Goal: Information Seeking & Learning: Learn about a topic

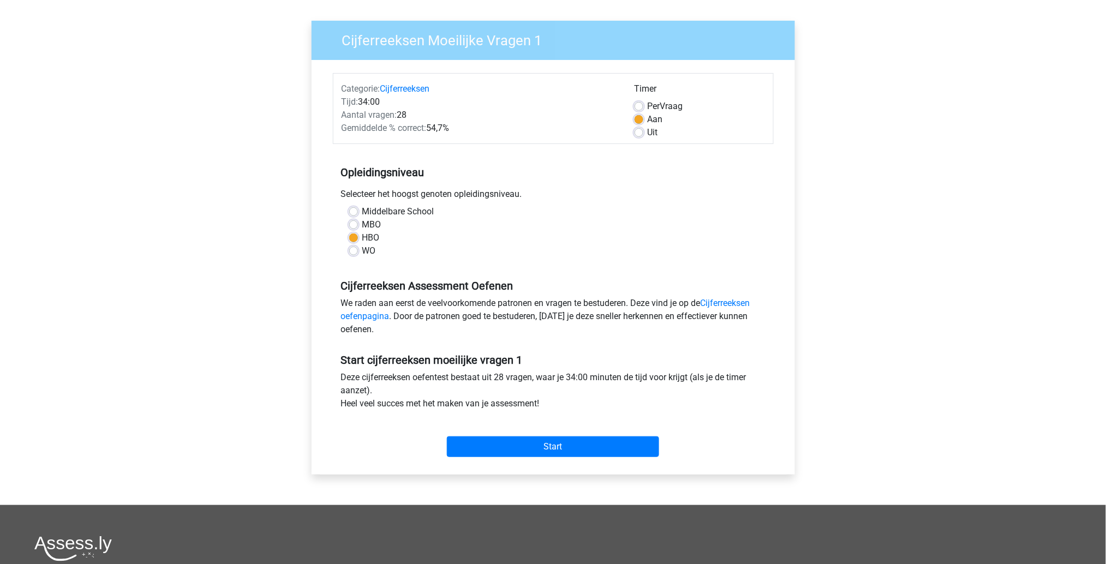
scroll to position [73, 0]
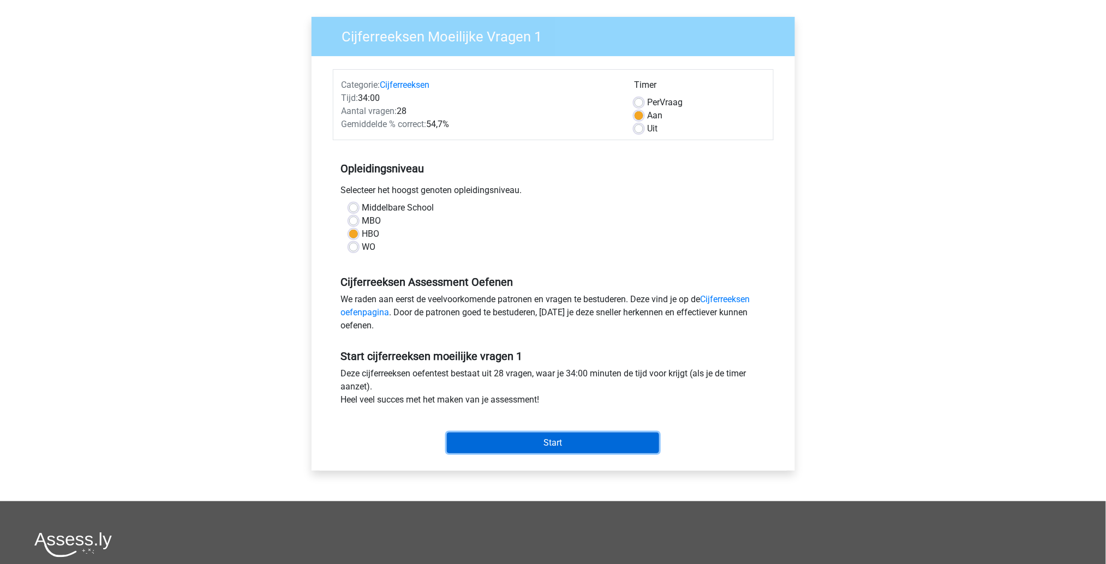
click at [525, 445] on input "Start" at bounding box center [553, 443] width 212 height 21
click at [573, 452] on input "Start" at bounding box center [553, 443] width 212 height 21
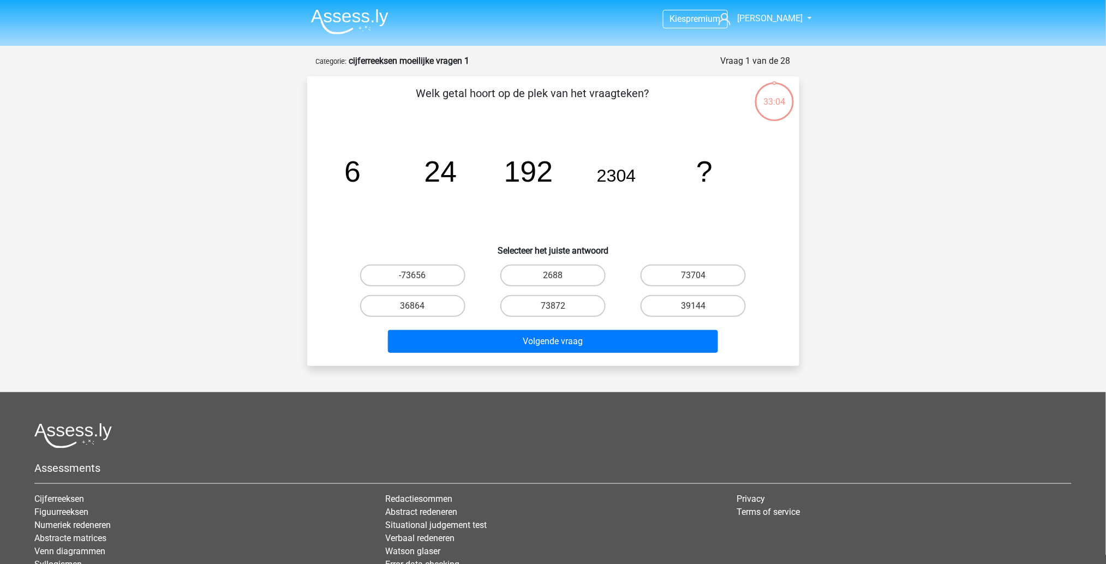
click at [553, 307] on input "73872" at bounding box center [556, 309] width 7 height 7
radio input "true"
click at [644, 234] on icon "image/svg+xml 6 24 192 2304 ?" at bounding box center [553, 182] width 440 height 110
click at [440, 301] on label "36864" at bounding box center [412, 306] width 105 height 22
click at [420, 306] on input "36864" at bounding box center [416, 309] width 7 height 7
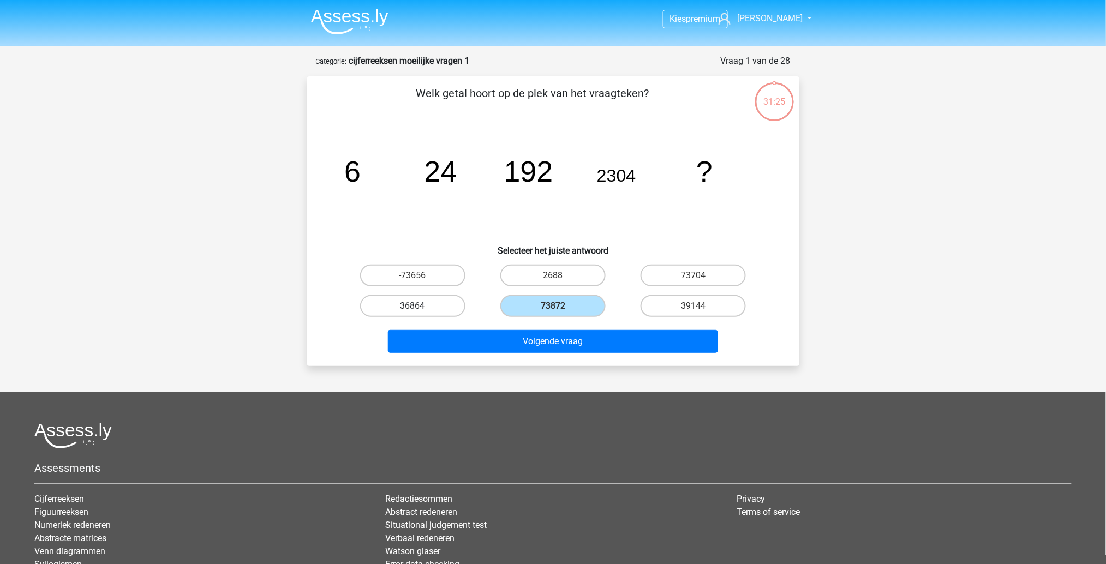
radio input "true"
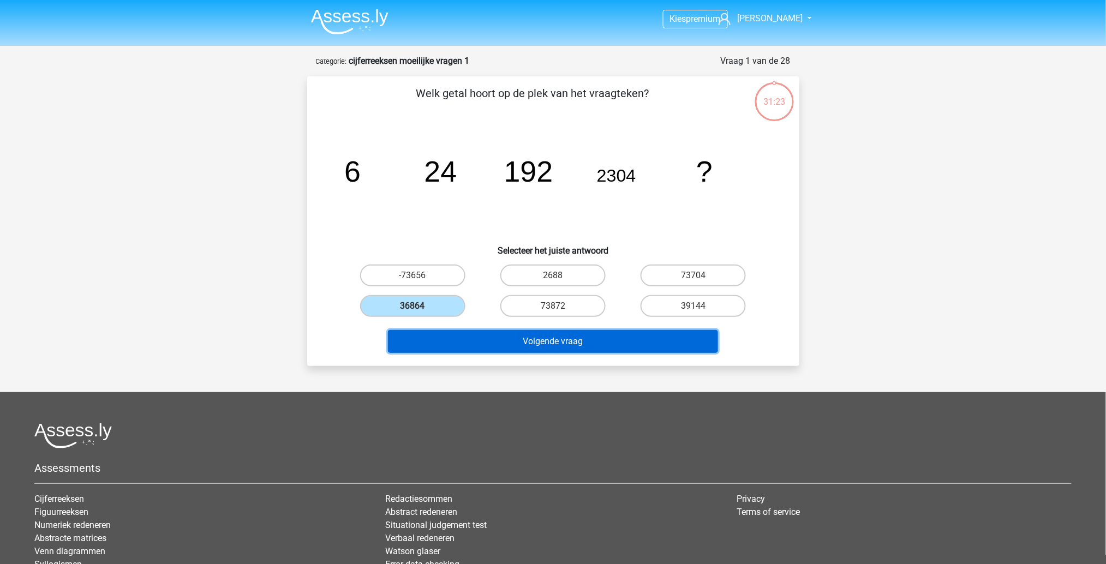
click at [468, 345] on button "Volgende vraag" at bounding box center [553, 341] width 330 height 23
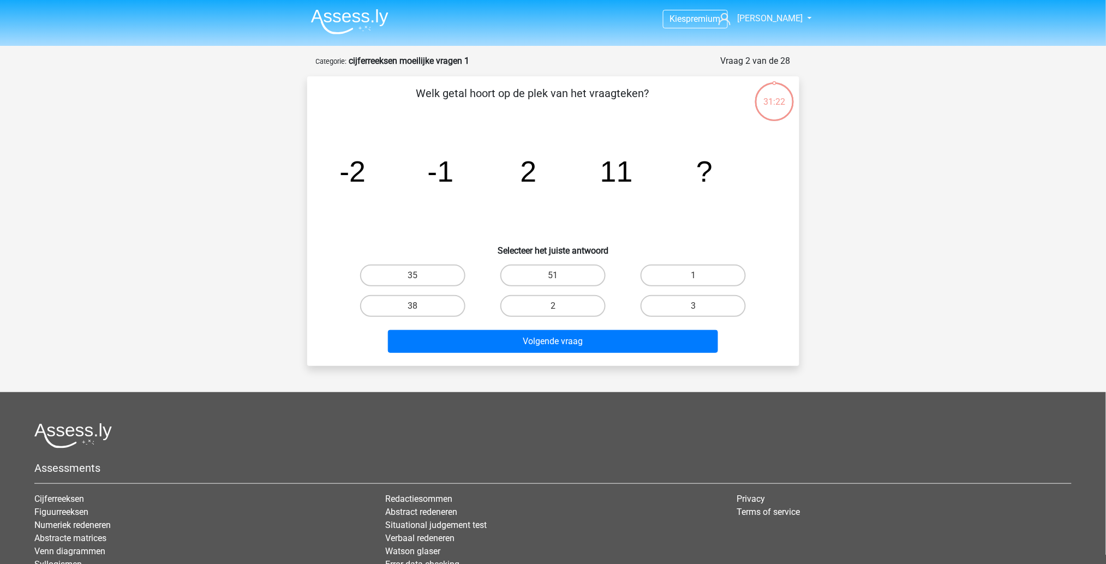
scroll to position [55, 0]
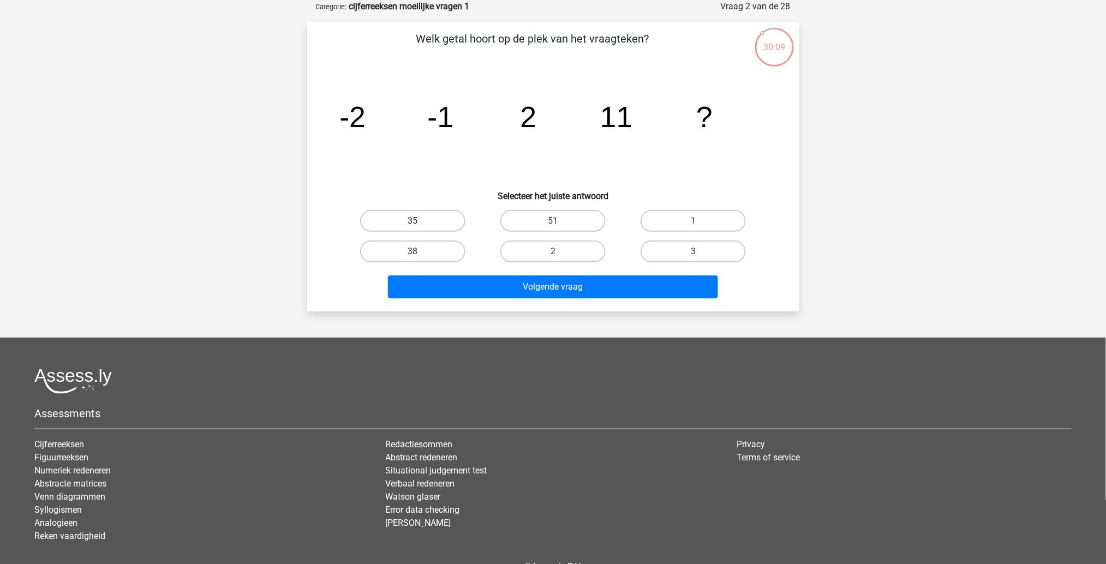
click at [424, 224] on label "35" at bounding box center [412, 221] width 105 height 22
click at [420, 224] on input "35" at bounding box center [416, 224] width 7 height 7
radio input "true"
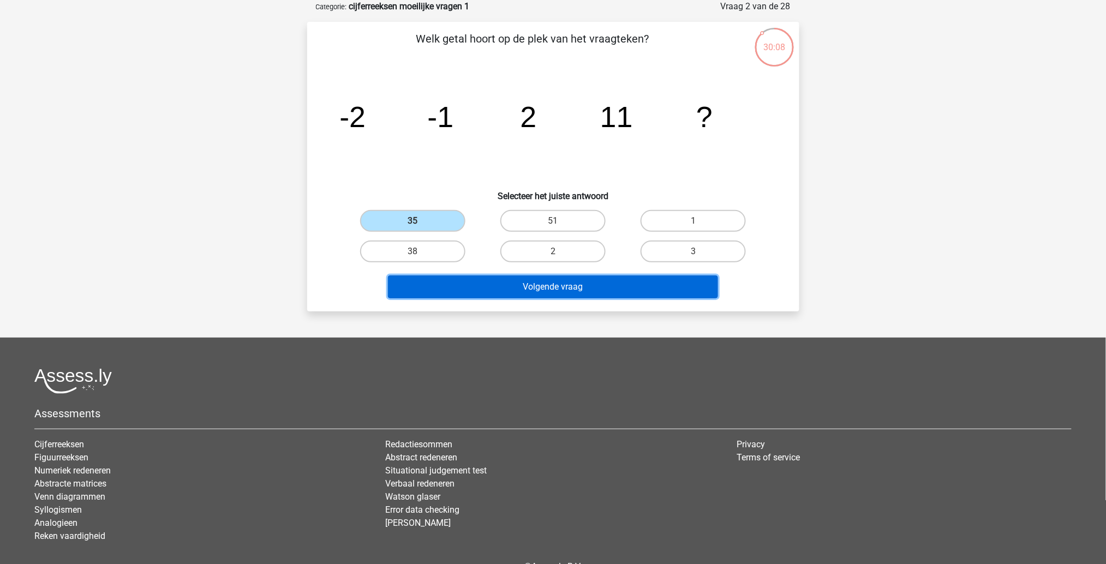
click at [451, 284] on button "Volgende vraag" at bounding box center [553, 287] width 330 height 23
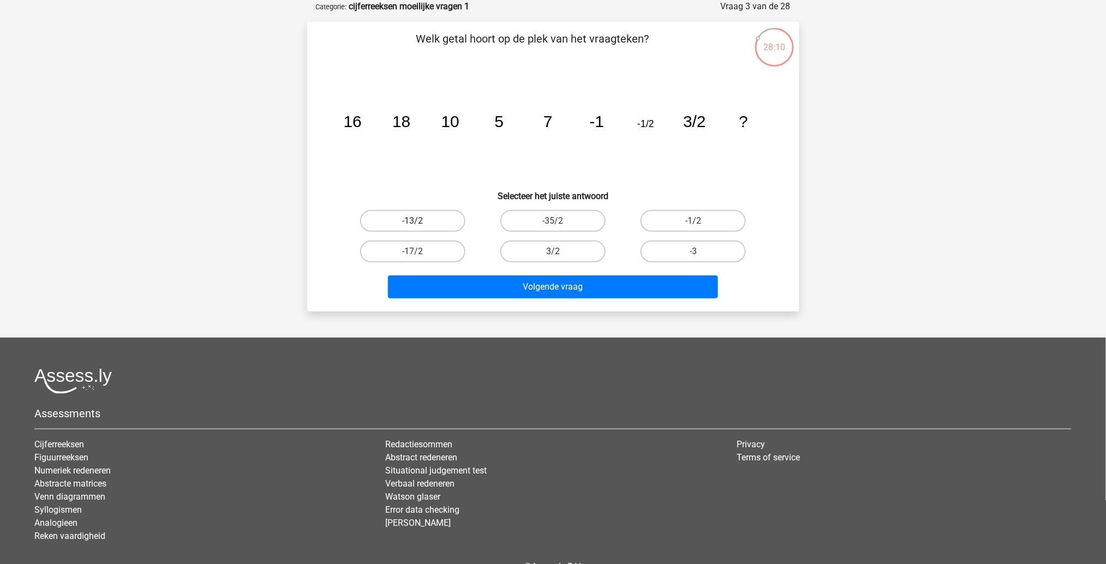
click at [451, 217] on label "-13/2" at bounding box center [412, 221] width 105 height 22
click at [420, 221] on input "-13/2" at bounding box center [416, 224] width 7 height 7
radio input "true"
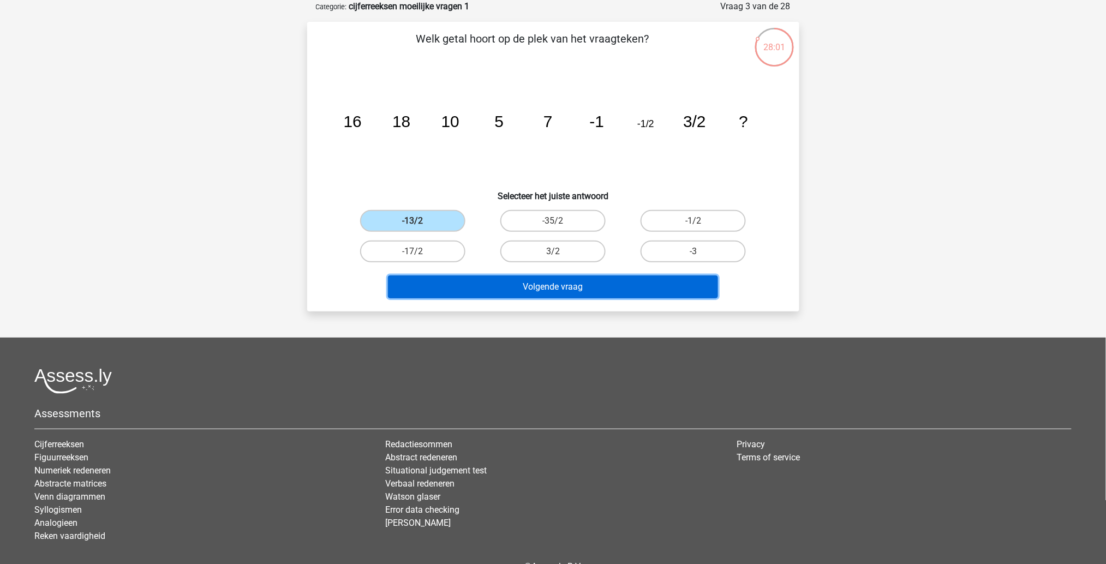
click at [476, 283] on button "Volgende vraag" at bounding box center [553, 287] width 330 height 23
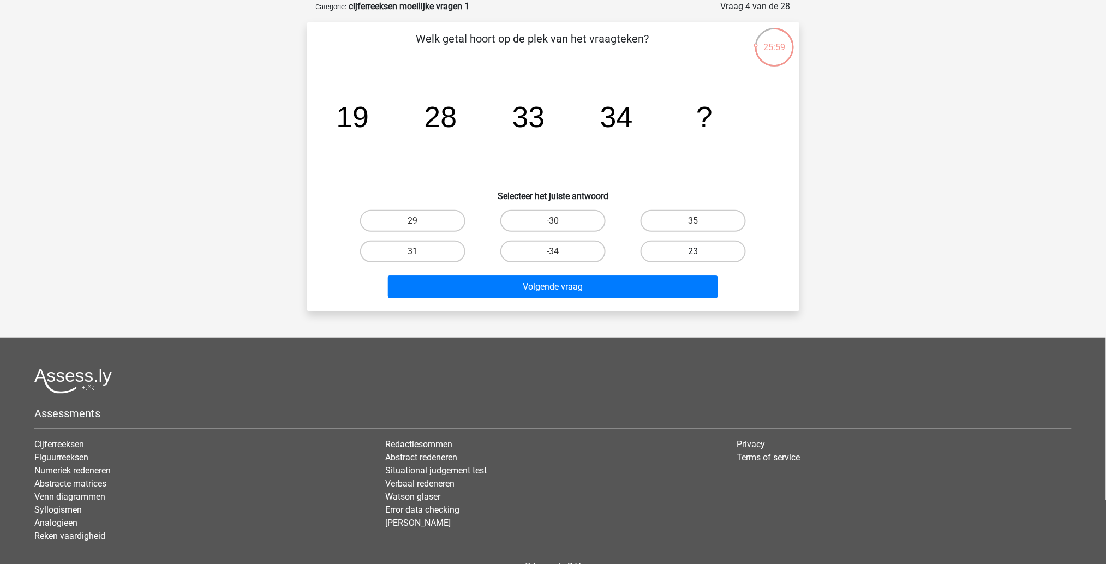
click at [690, 250] on label "23" at bounding box center [693, 252] width 105 height 22
click at [694, 252] on input "23" at bounding box center [697, 255] width 7 height 7
radio input "true"
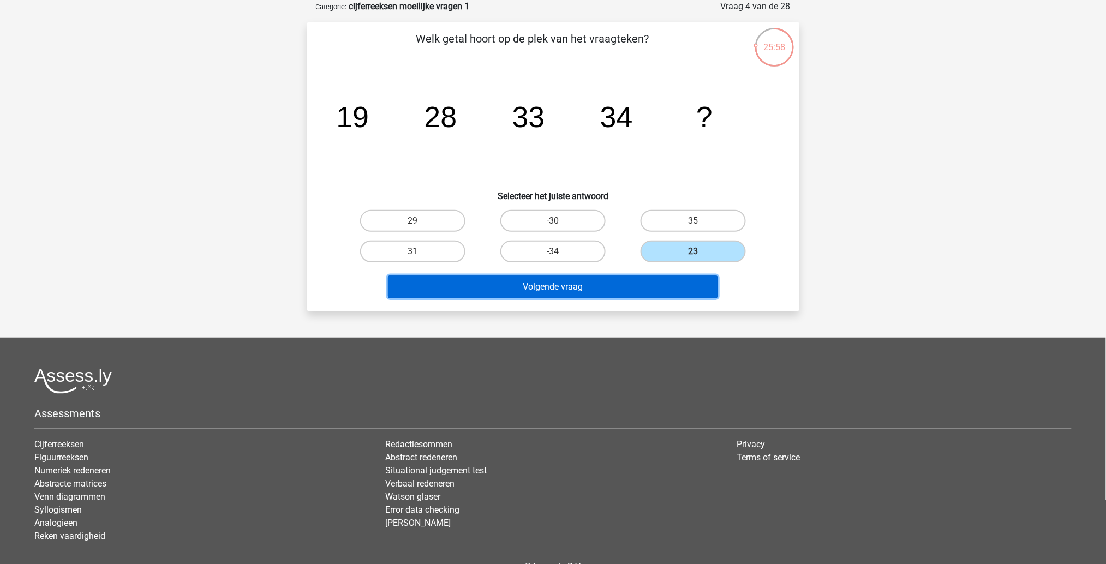
click at [667, 277] on button "Volgende vraag" at bounding box center [553, 287] width 330 height 23
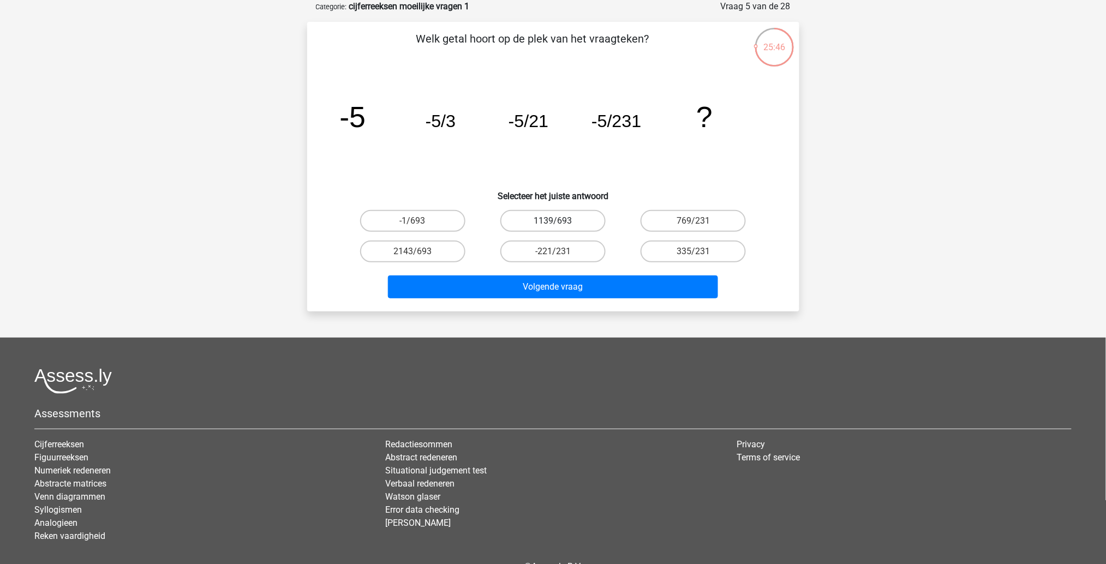
click at [548, 223] on label "1139/693" at bounding box center [552, 221] width 105 height 22
click at [553, 223] on input "1139/693" at bounding box center [556, 224] width 7 height 7
radio input "true"
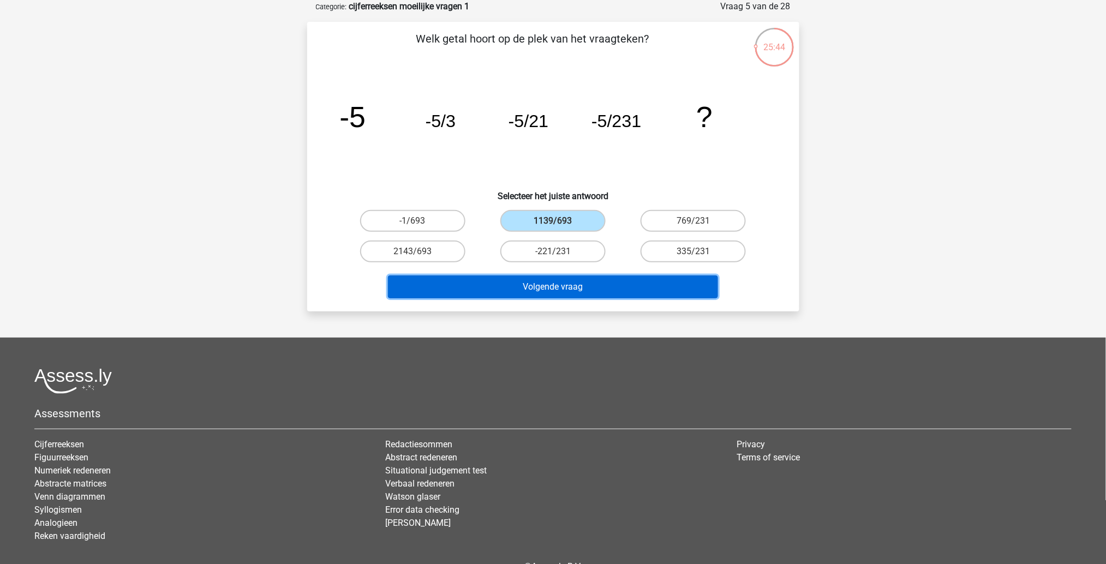
click at [535, 283] on button "Volgende vraag" at bounding box center [553, 287] width 330 height 23
drag, startPoint x: 535, startPoint y: 283, endPoint x: 547, endPoint y: 259, distance: 26.8
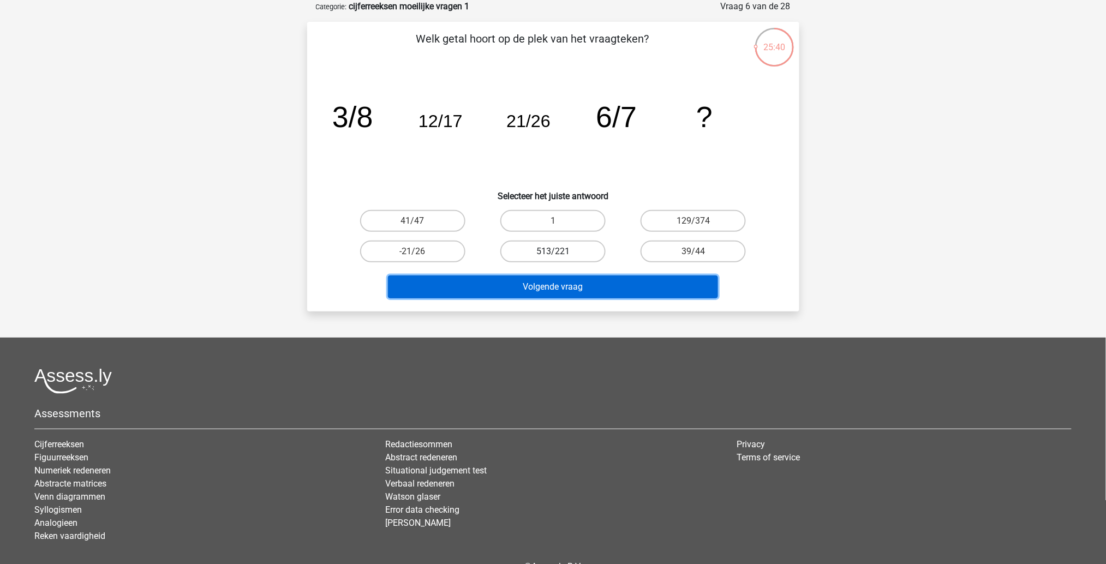
click at [547, 259] on div "Welk getal hoort op de plek van het vraagteken? image/svg+xml 3/8 12/17 21/26 6…" at bounding box center [553, 167] width 483 height 272
drag, startPoint x: 547, startPoint y: 259, endPoint x: 547, endPoint y: 275, distance: 16.4
click at [547, 275] on div "Welk getal hoort op de plek van het vraagteken? image/svg+xml 3/8 12/17 21/26 6…" at bounding box center [553, 167] width 483 height 272
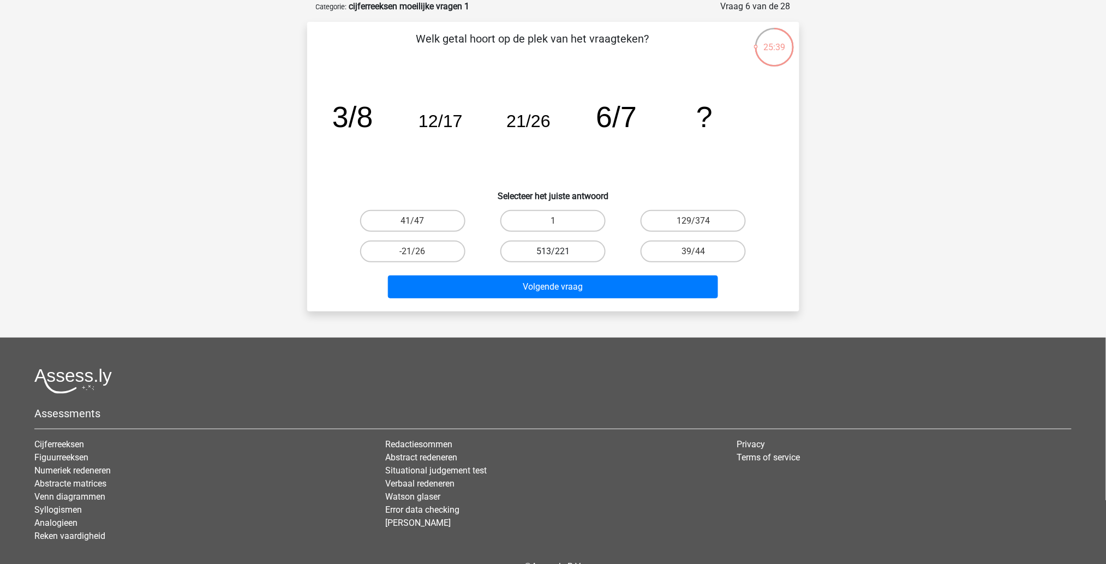
click at [555, 248] on label "513/221" at bounding box center [552, 252] width 105 height 22
click at [555, 252] on input "513/221" at bounding box center [556, 255] width 7 height 7
radio input "true"
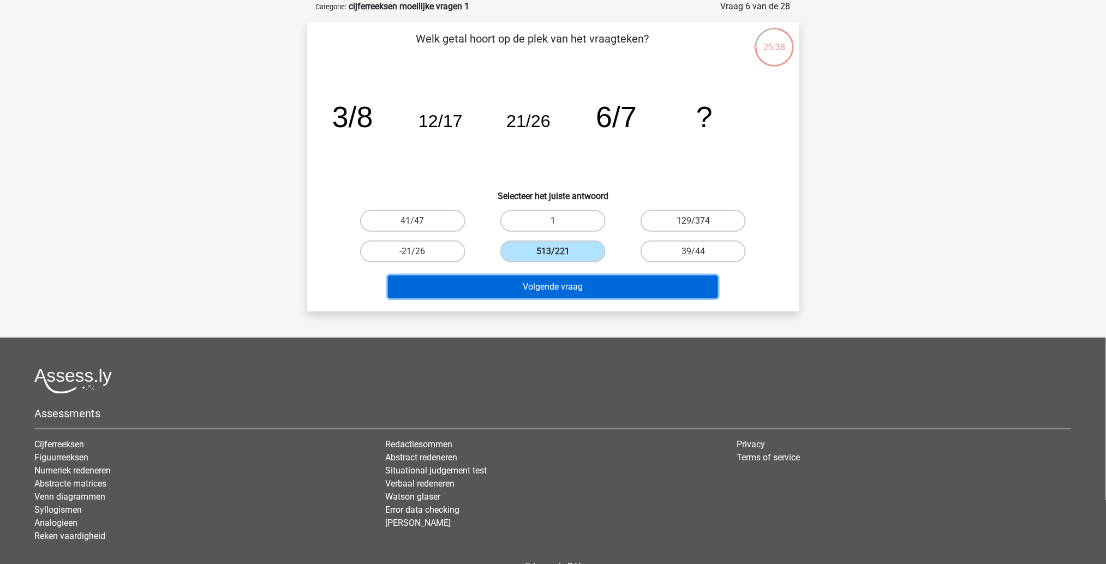
click at [555, 286] on button "Volgende vraag" at bounding box center [553, 287] width 330 height 23
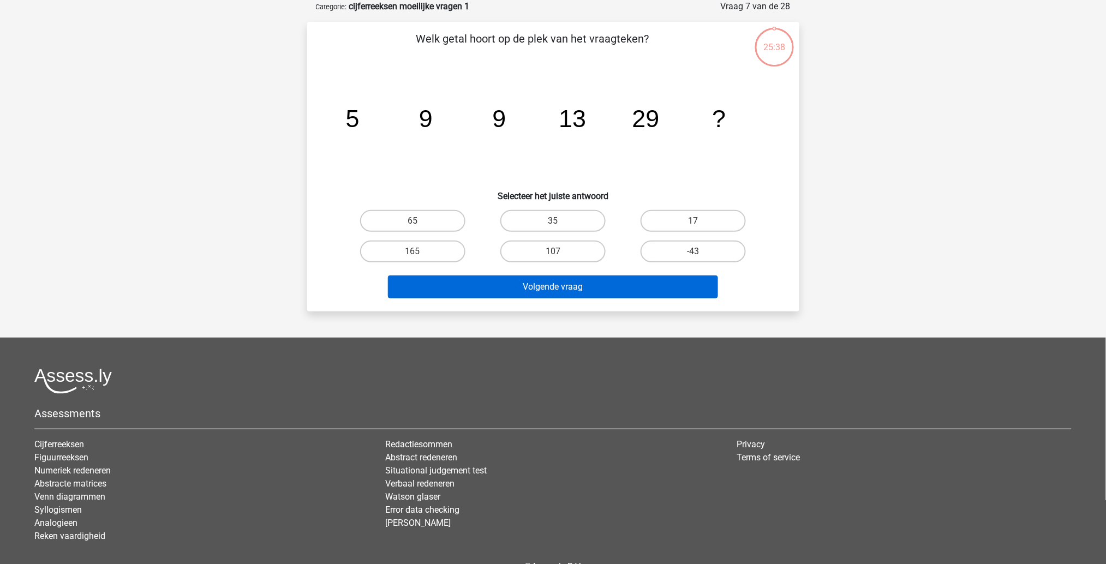
drag, startPoint x: 564, startPoint y: 250, endPoint x: 562, endPoint y: 289, distance: 38.8
click at [562, 289] on div "Welk getal hoort op de plek van het vraagteken? image/svg+xml 5 9 9 13 29 ? Sel…" at bounding box center [553, 167] width 483 height 272
click at [562, 289] on button "Volgende vraag" at bounding box center [553, 287] width 330 height 23
click at [566, 253] on label "107" at bounding box center [552, 252] width 105 height 22
click at [560, 253] on input "107" at bounding box center [556, 255] width 7 height 7
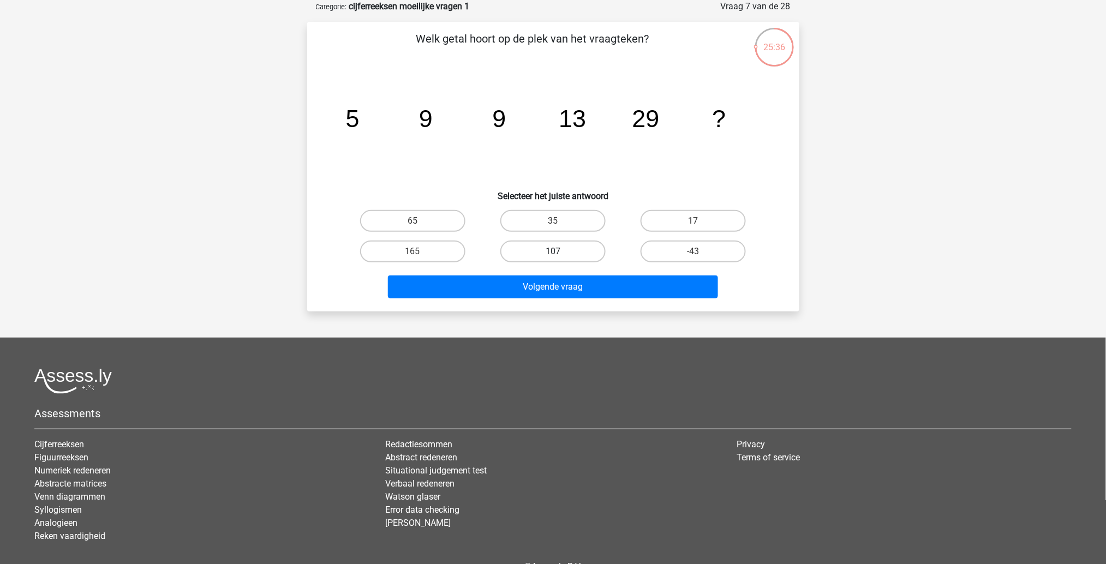
radio input "true"
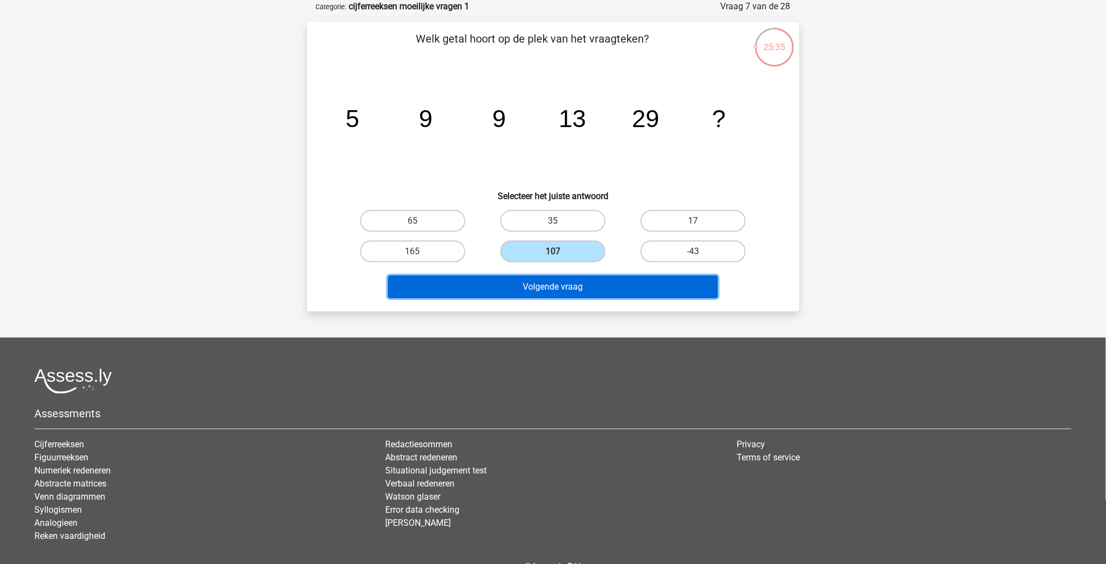
click at [561, 282] on button "Volgende vraag" at bounding box center [553, 287] width 330 height 23
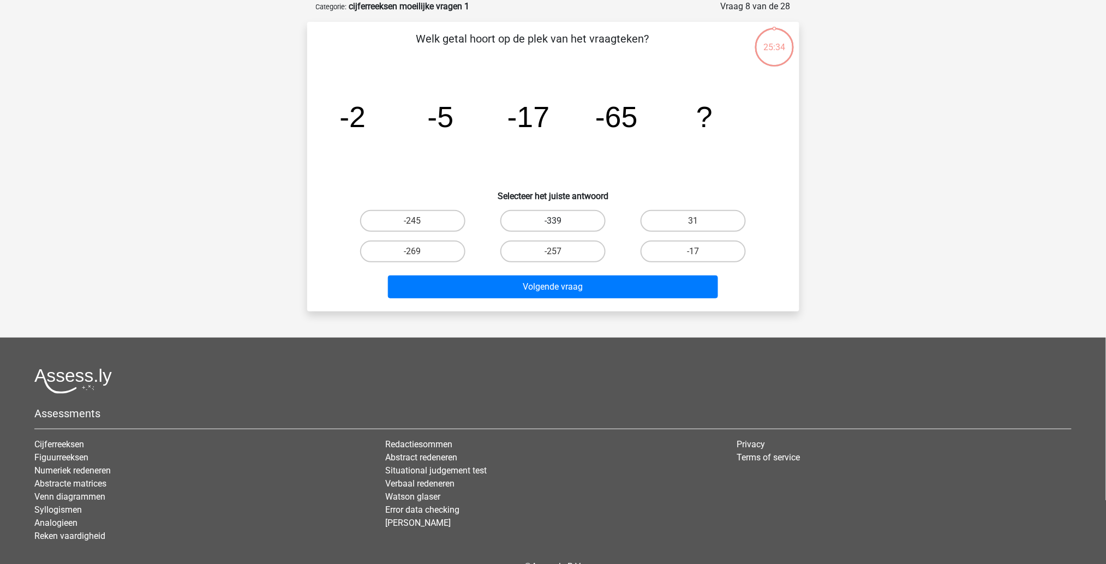
click at [564, 216] on label "-339" at bounding box center [552, 221] width 105 height 22
click at [560, 221] on input "-339" at bounding box center [556, 224] width 7 height 7
radio input "true"
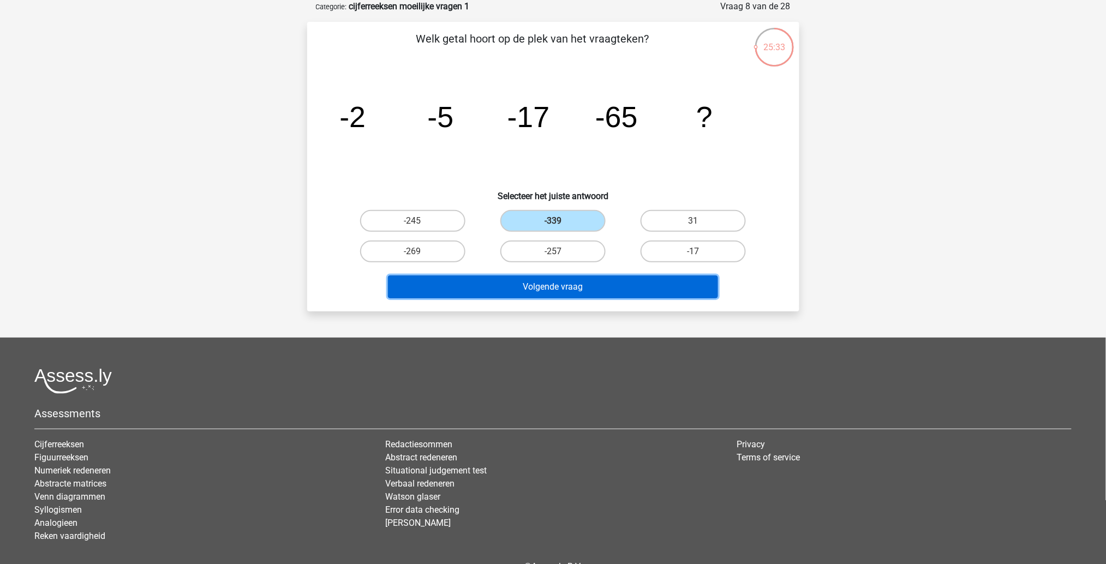
click at [554, 289] on button "Volgende vraag" at bounding box center [553, 287] width 330 height 23
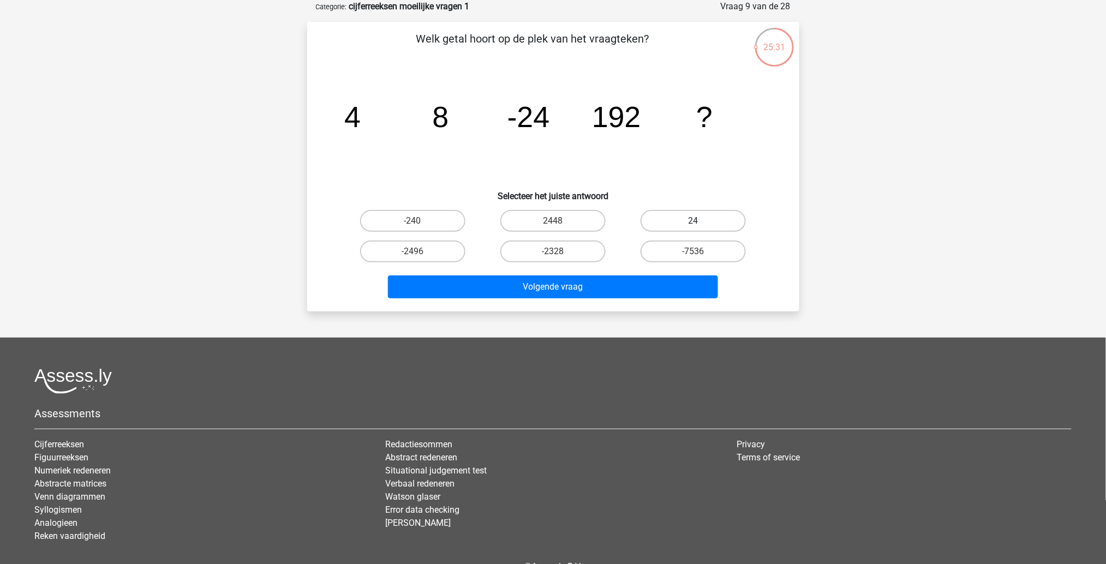
click at [676, 214] on label "24" at bounding box center [693, 221] width 105 height 22
click at [694, 221] on input "24" at bounding box center [697, 224] width 7 height 7
radio input "true"
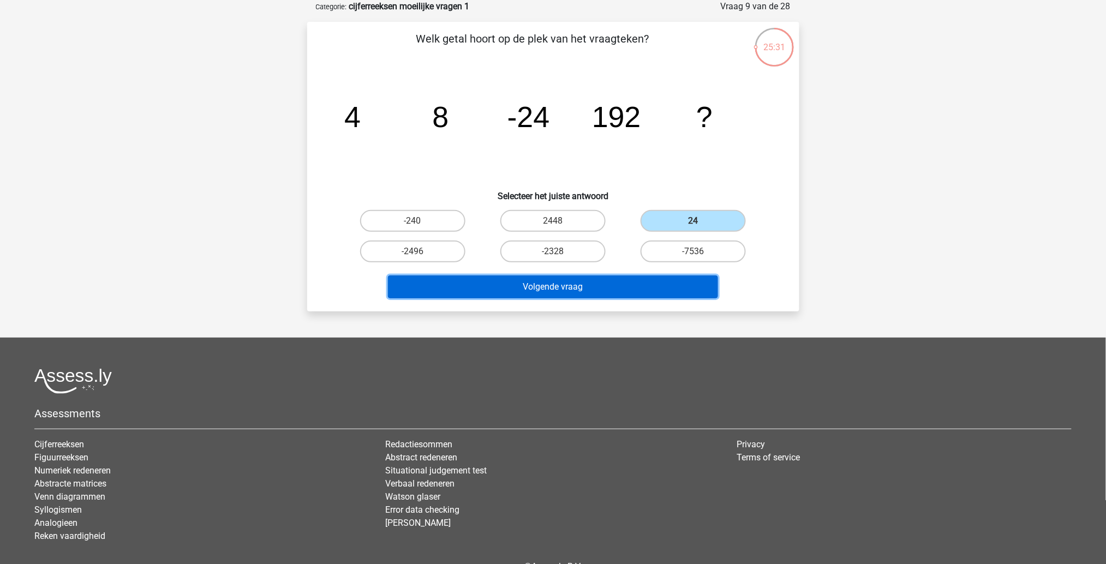
click at [642, 284] on button "Volgende vraag" at bounding box center [553, 287] width 330 height 23
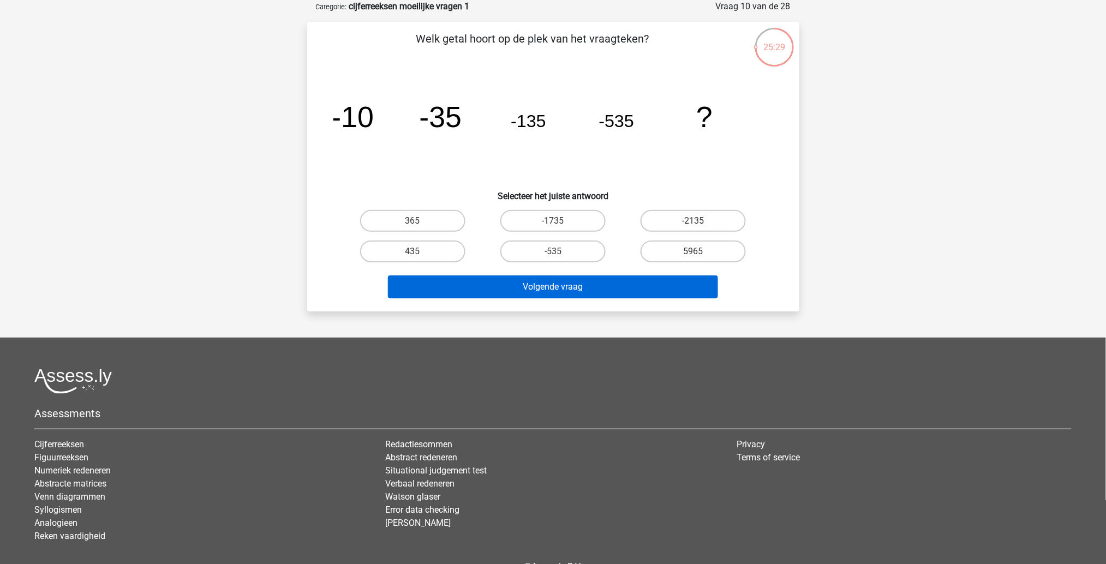
drag, startPoint x: 452, startPoint y: 258, endPoint x: 461, endPoint y: 283, distance: 27.1
click at [461, 283] on div "Welk getal hoort op de plek van het vraagteken? image/svg+xml -10 -35 -135 -535…" at bounding box center [553, 167] width 483 height 272
click at [461, 283] on button "Volgende vraag" at bounding box center [553, 287] width 330 height 23
click at [434, 226] on label "365" at bounding box center [412, 221] width 105 height 22
click at [420, 226] on input "365" at bounding box center [416, 224] width 7 height 7
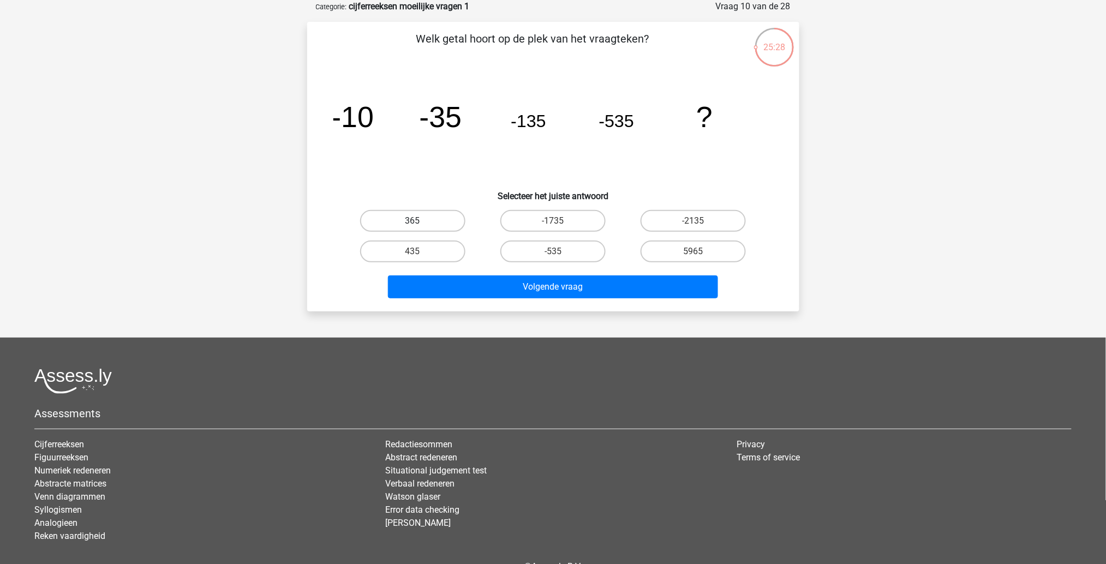
radio input "true"
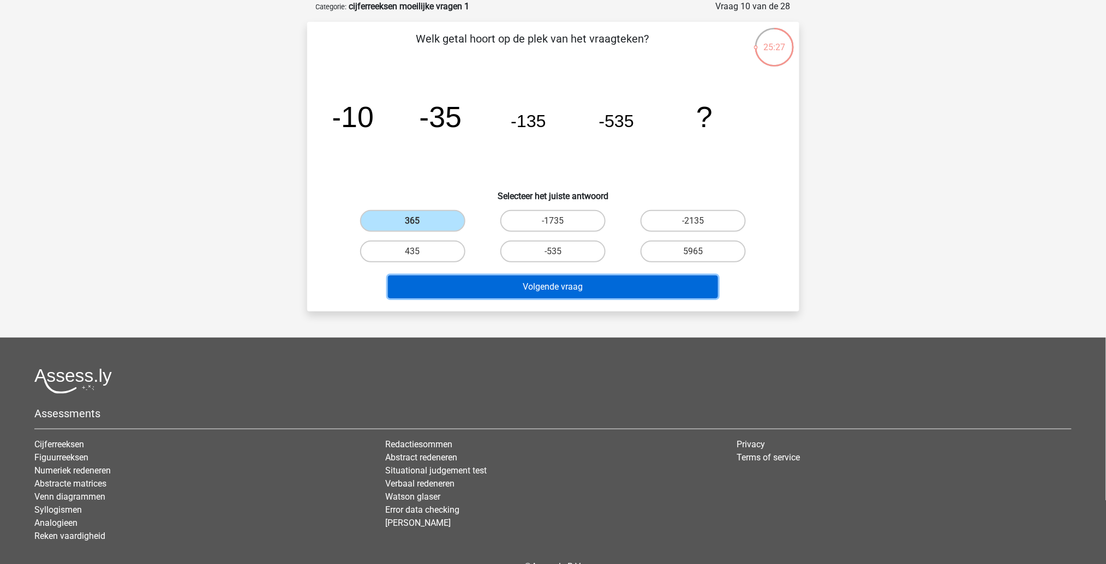
click at [449, 285] on button "Volgende vraag" at bounding box center [553, 287] width 330 height 23
click at [527, 282] on button "Volgende vraag" at bounding box center [553, 287] width 330 height 23
click at [548, 278] on button "Volgende vraag" at bounding box center [553, 287] width 330 height 23
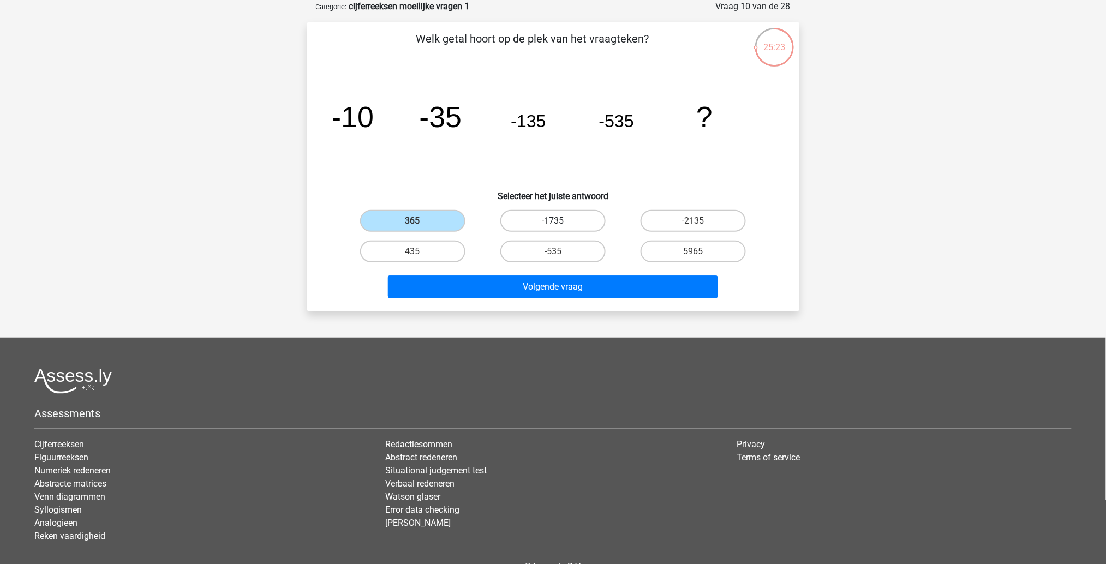
click at [525, 219] on label "-1735" at bounding box center [552, 221] width 105 height 22
click at [553, 221] on input "-1735" at bounding box center [556, 224] width 7 height 7
radio input "true"
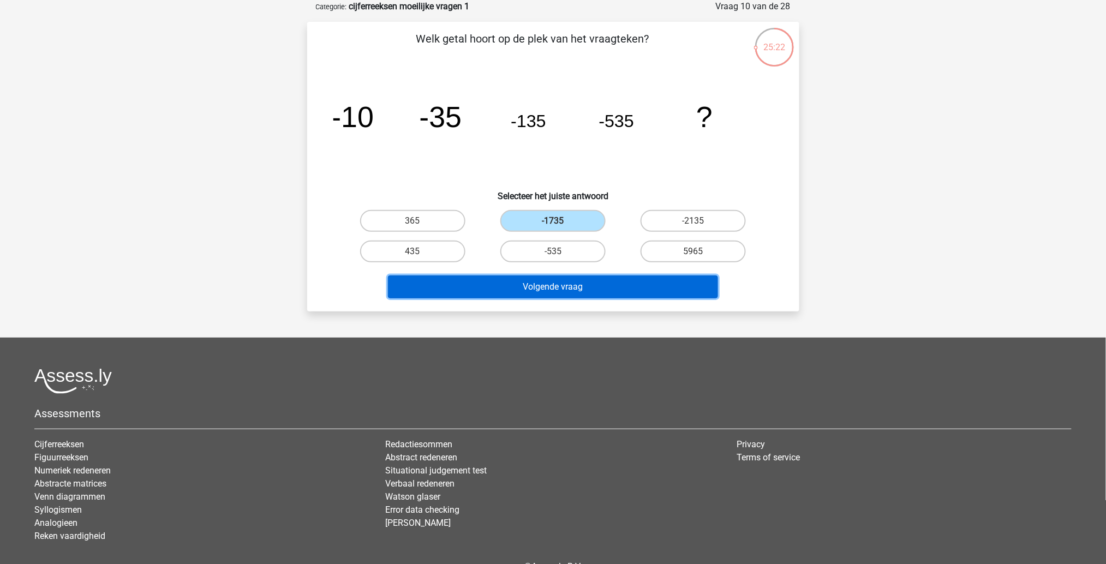
click at [530, 276] on button "Volgende vraag" at bounding box center [553, 287] width 330 height 23
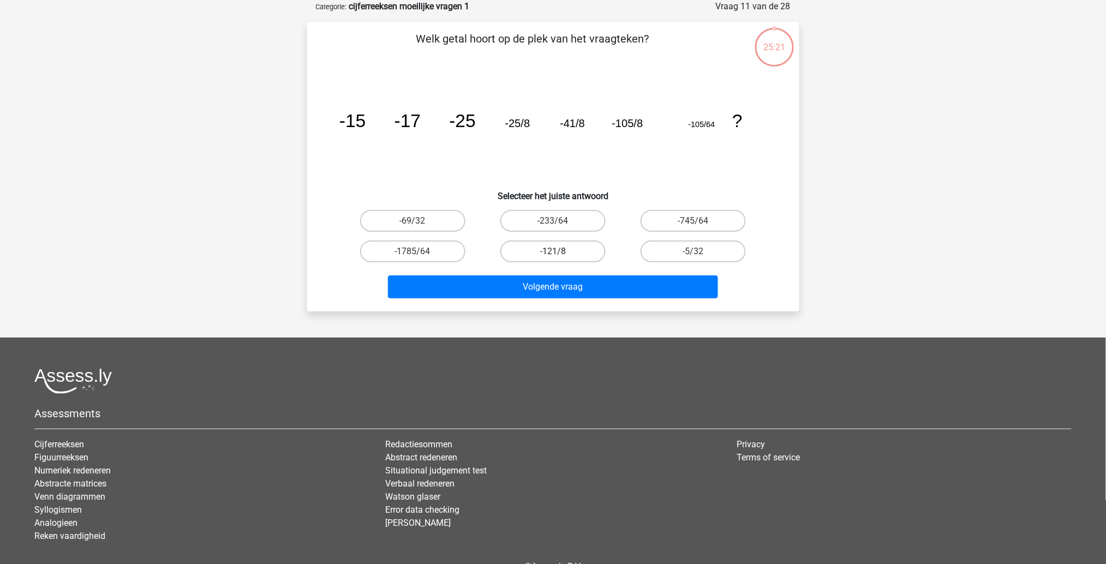
click at [542, 250] on label "-121/8" at bounding box center [552, 252] width 105 height 22
click at [553, 252] on input "-121/8" at bounding box center [556, 255] width 7 height 7
radio input "true"
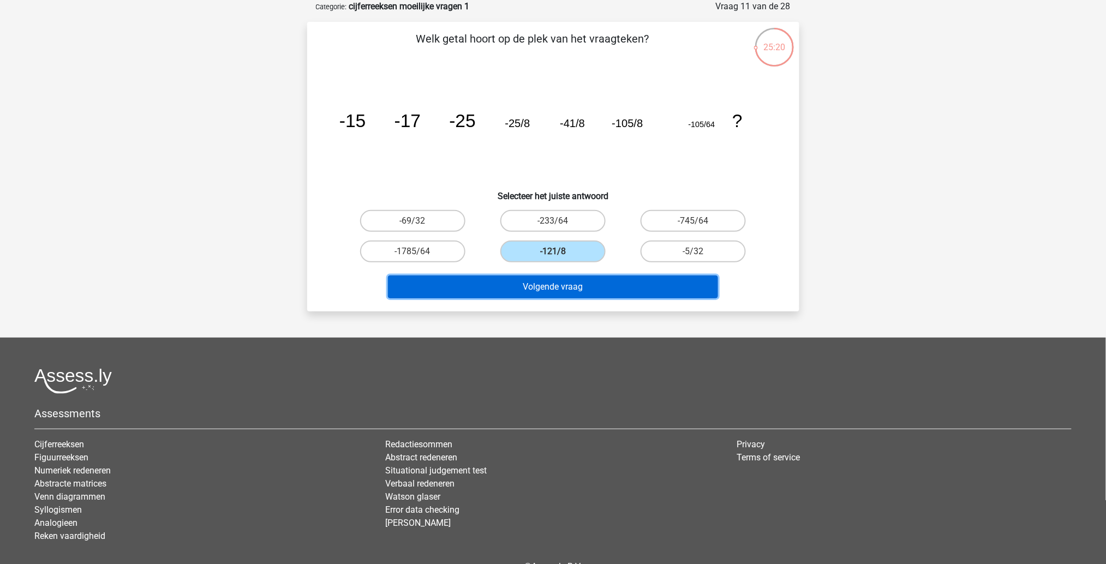
click at [540, 289] on button "Volgende vraag" at bounding box center [553, 287] width 330 height 23
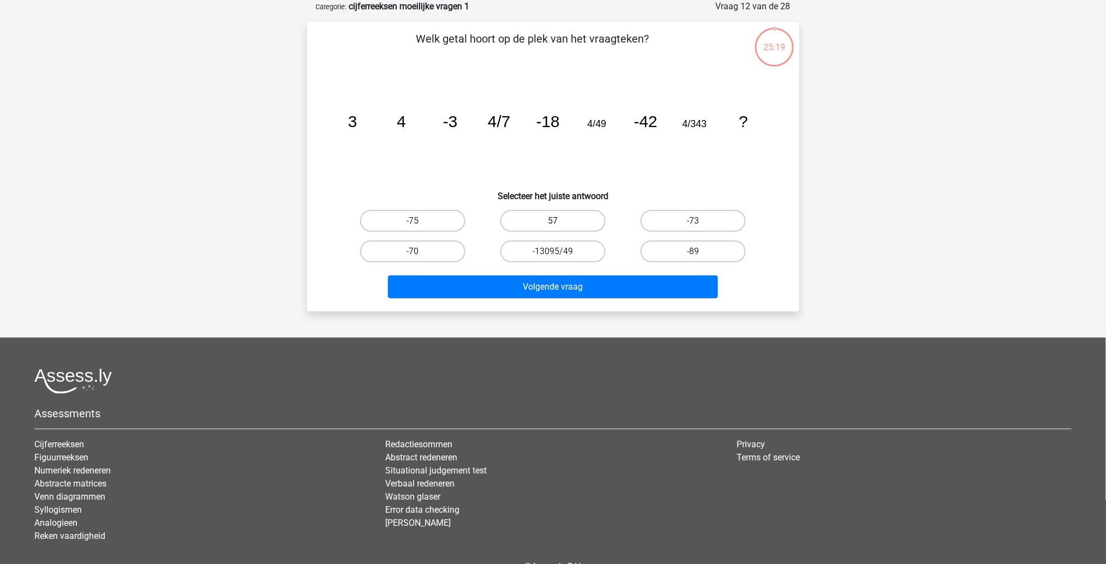
click at [572, 211] on label "57" at bounding box center [552, 221] width 105 height 22
click at [560, 221] on input "57" at bounding box center [556, 224] width 7 height 7
radio input "true"
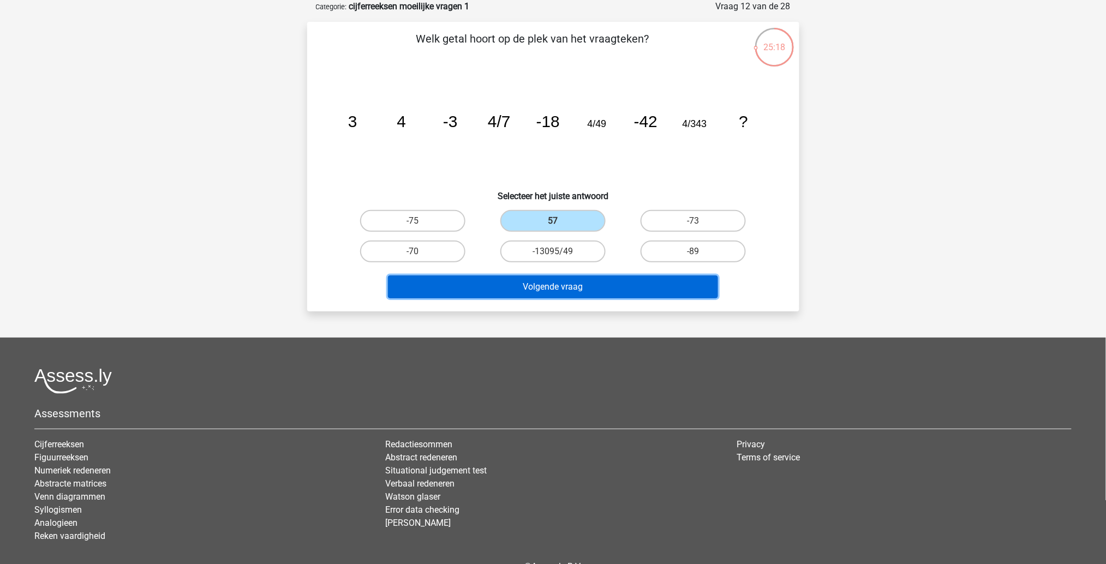
click at [569, 292] on button "Volgende vraag" at bounding box center [553, 287] width 330 height 23
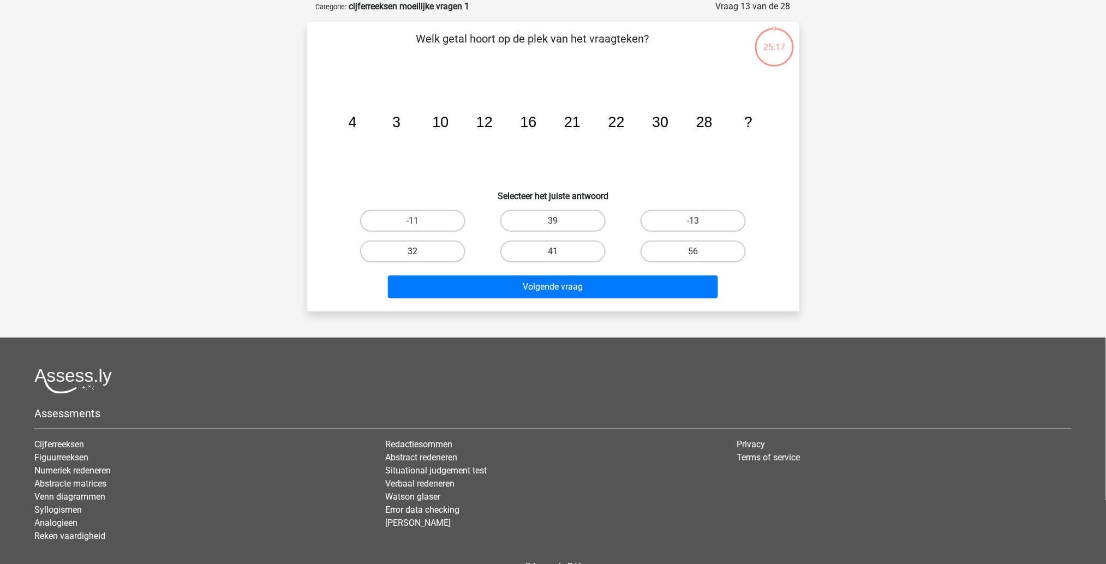
click at [444, 247] on label "32" at bounding box center [412, 252] width 105 height 22
click at [420, 252] on input "32" at bounding box center [416, 255] width 7 height 7
radio input "true"
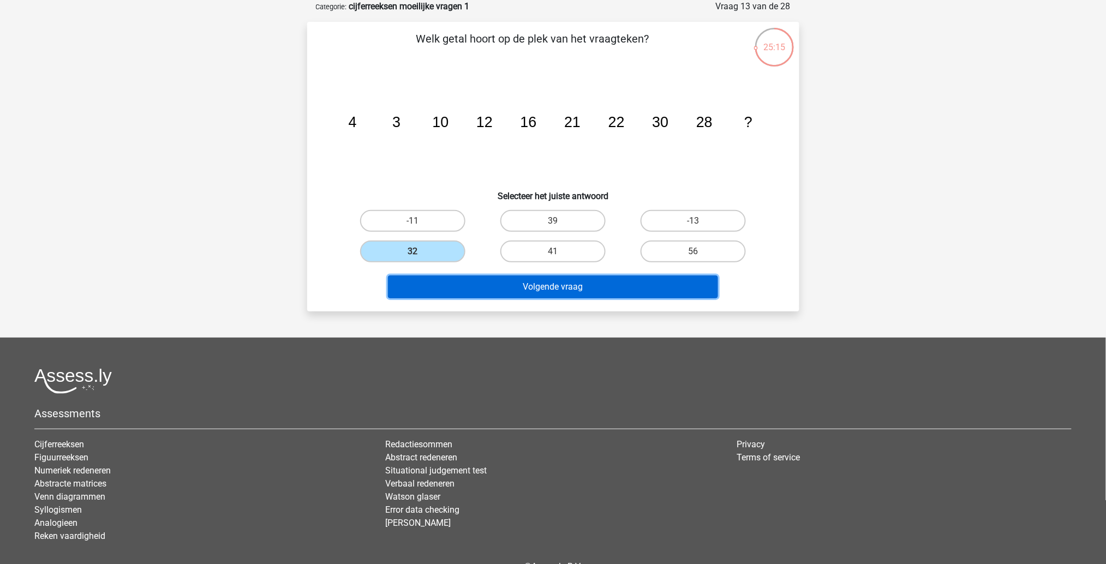
click at [462, 294] on button "Volgende vraag" at bounding box center [553, 287] width 330 height 23
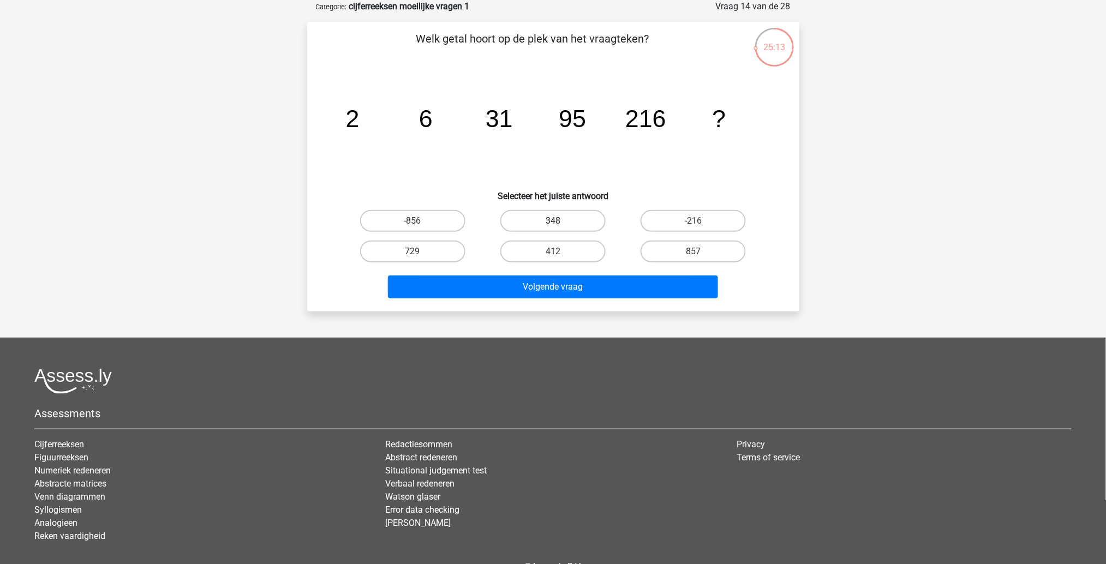
click at [535, 220] on label "348" at bounding box center [552, 221] width 105 height 22
click at [553, 221] on input "348" at bounding box center [556, 224] width 7 height 7
radio input "true"
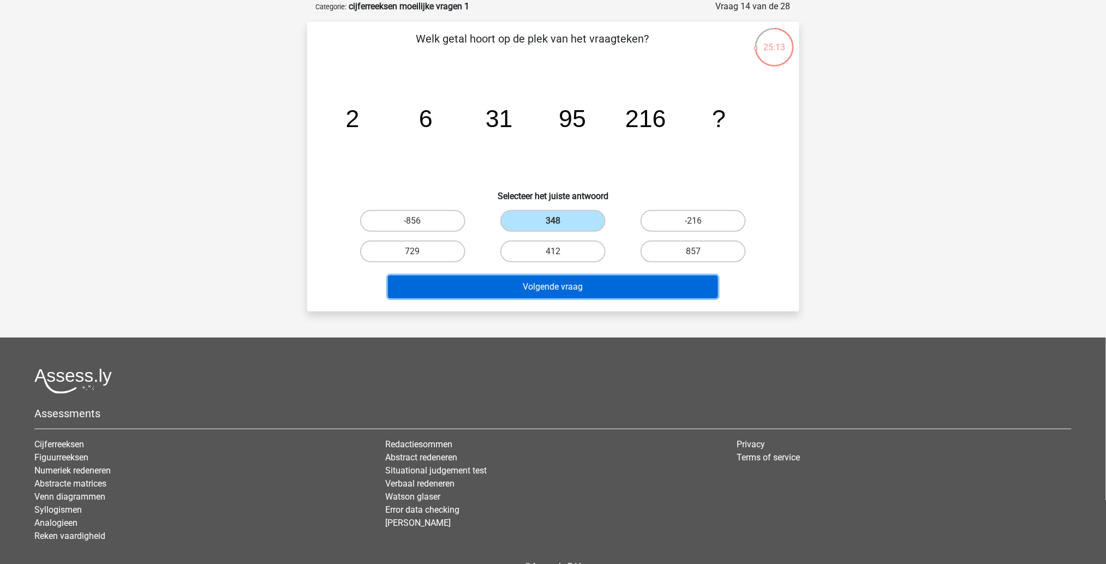
click at [528, 276] on button "Volgende vraag" at bounding box center [553, 287] width 330 height 23
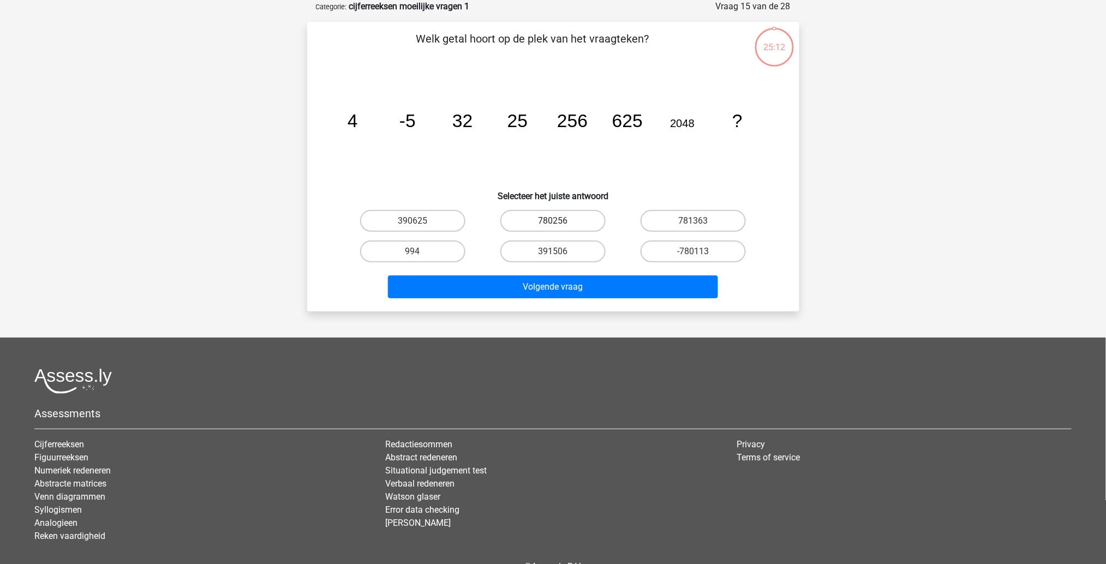
click at [583, 210] on label "780256" at bounding box center [552, 221] width 105 height 22
click at [560, 221] on input "780256" at bounding box center [556, 224] width 7 height 7
radio input "true"
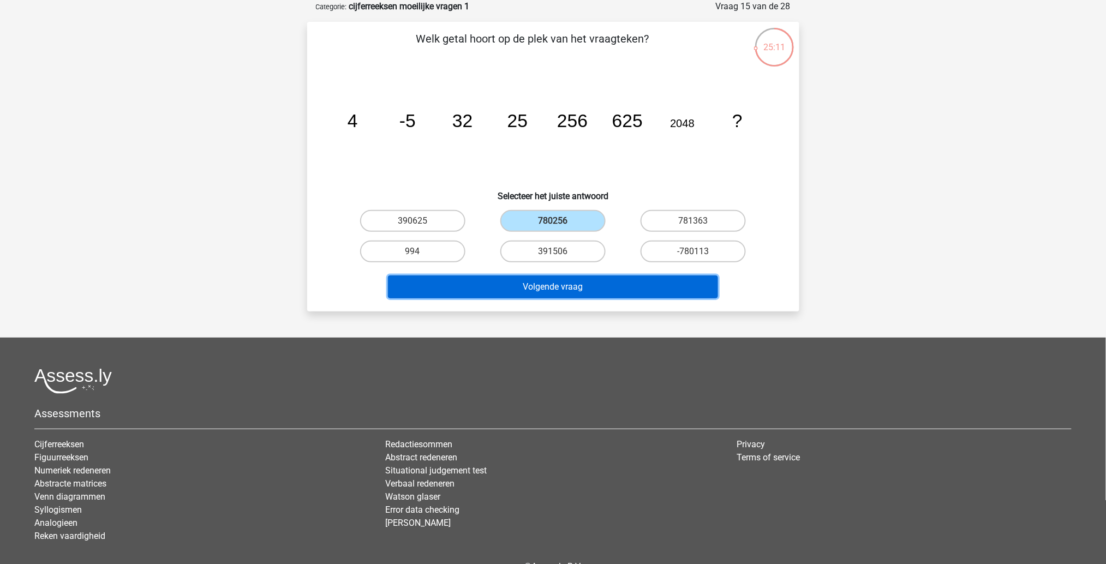
click at [586, 287] on button "Volgende vraag" at bounding box center [553, 287] width 330 height 23
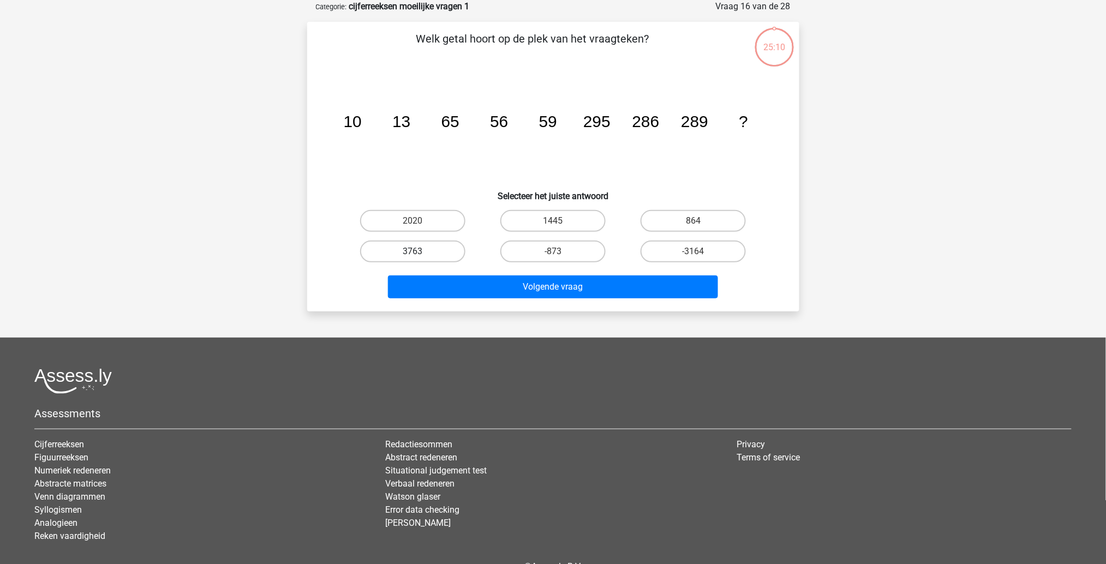
click at [452, 241] on label "3763" at bounding box center [412, 252] width 105 height 22
click at [420, 252] on input "3763" at bounding box center [416, 255] width 7 height 7
radio input "true"
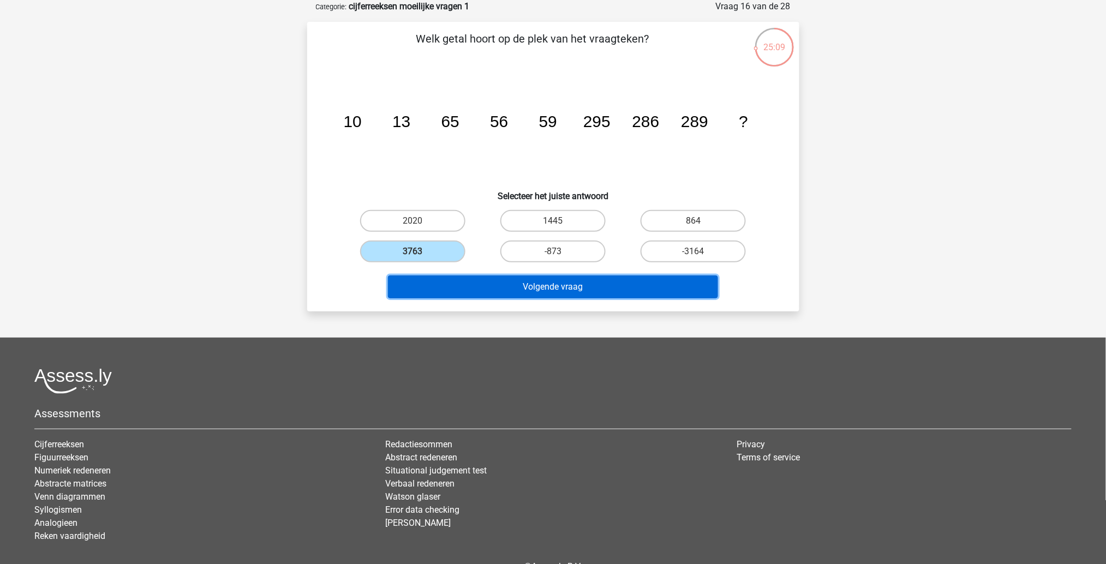
click at [465, 279] on button "Volgende vraag" at bounding box center [553, 287] width 330 height 23
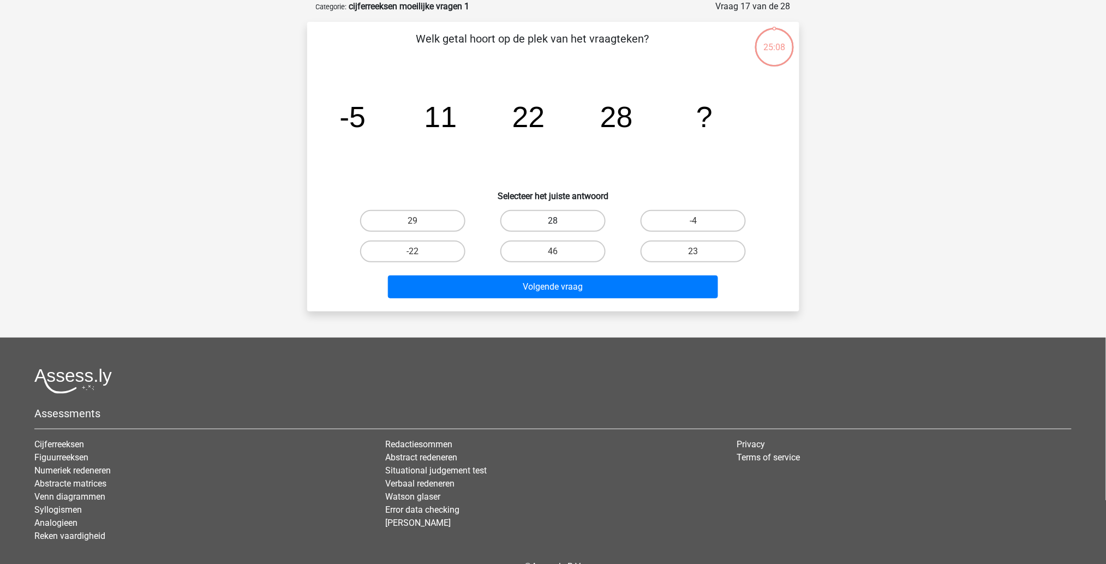
click at [566, 213] on label "28" at bounding box center [552, 221] width 105 height 22
click at [560, 221] on input "28" at bounding box center [556, 224] width 7 height 7
radio input "true"
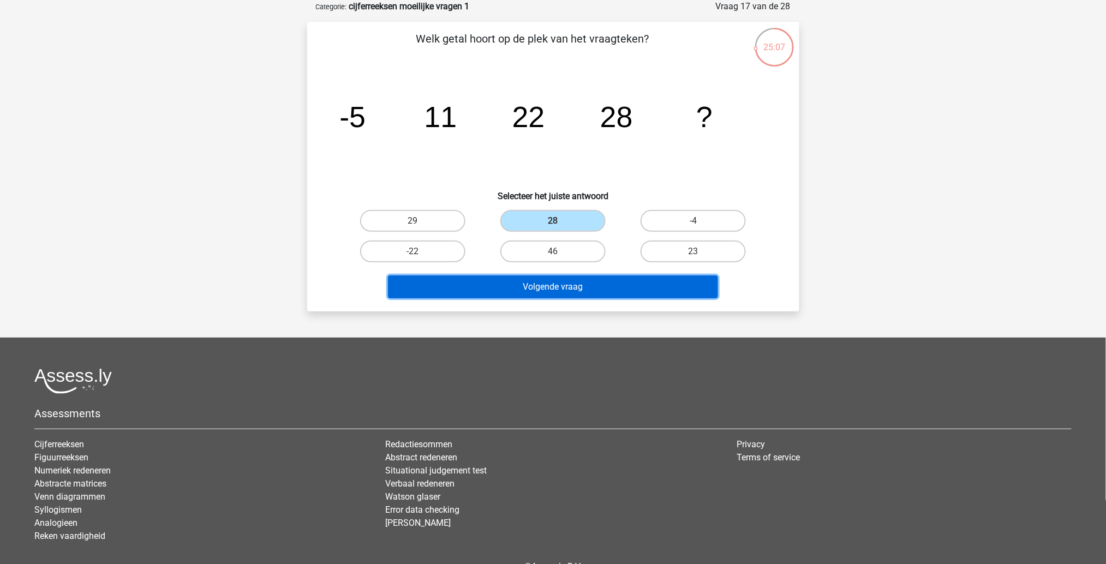
click at [560, 280] on button "Volgende vraag" at bounding box center [553, 287] width 330 height 23
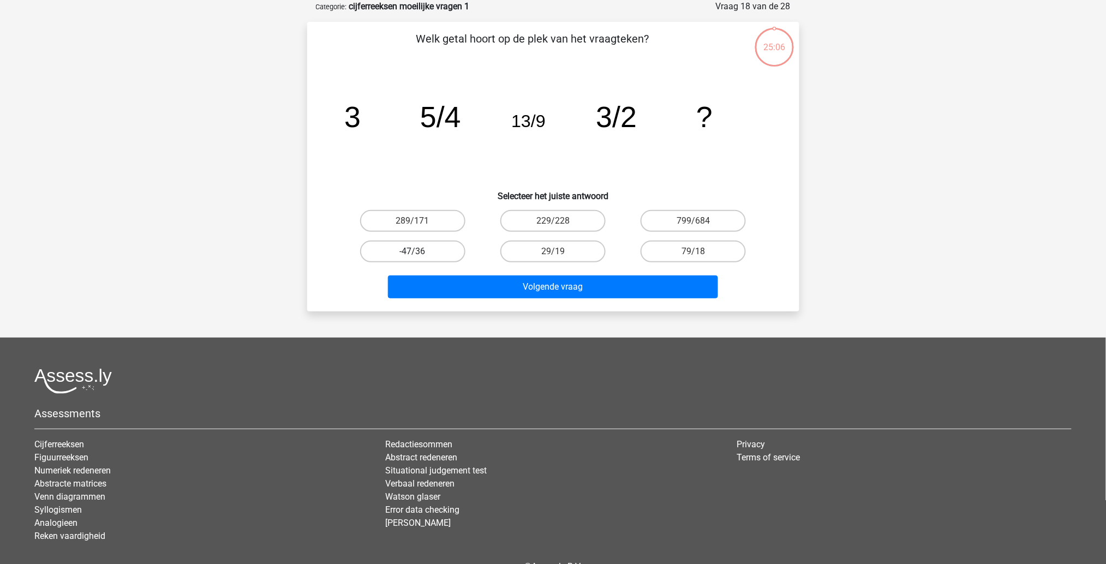
click at [446, 254] on label "-47/36" at bounding box center [412, 252] width 105 height 22
click at [420, 254] on input "-47/36" at bounding box center [416, 255] width 7 height 7
radio input "true"
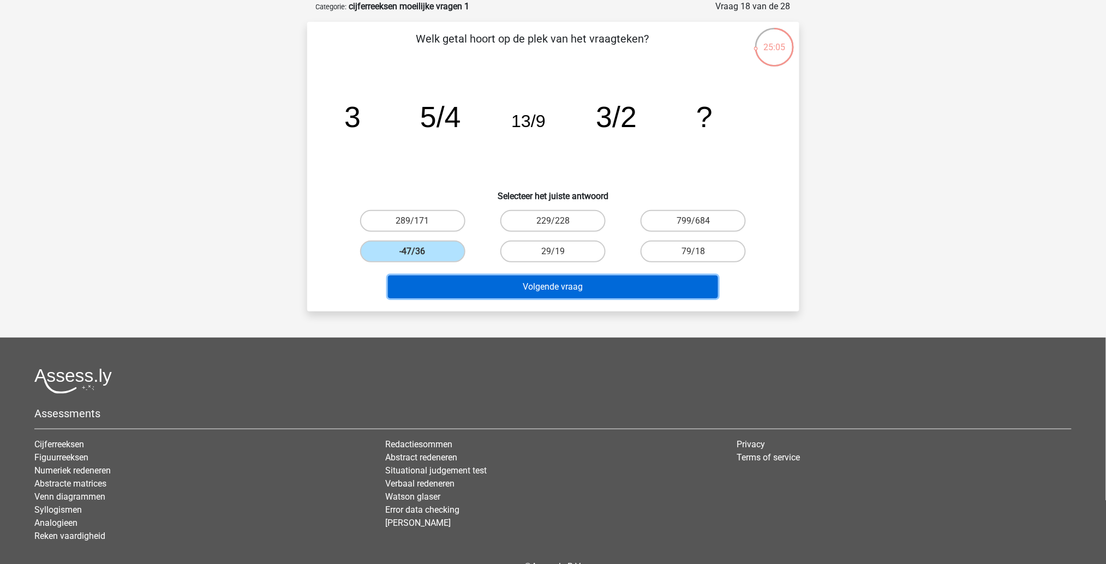
click at [467, 291] on button "Volgende vraag" at bounding box center [553, 287] width 330 height 23
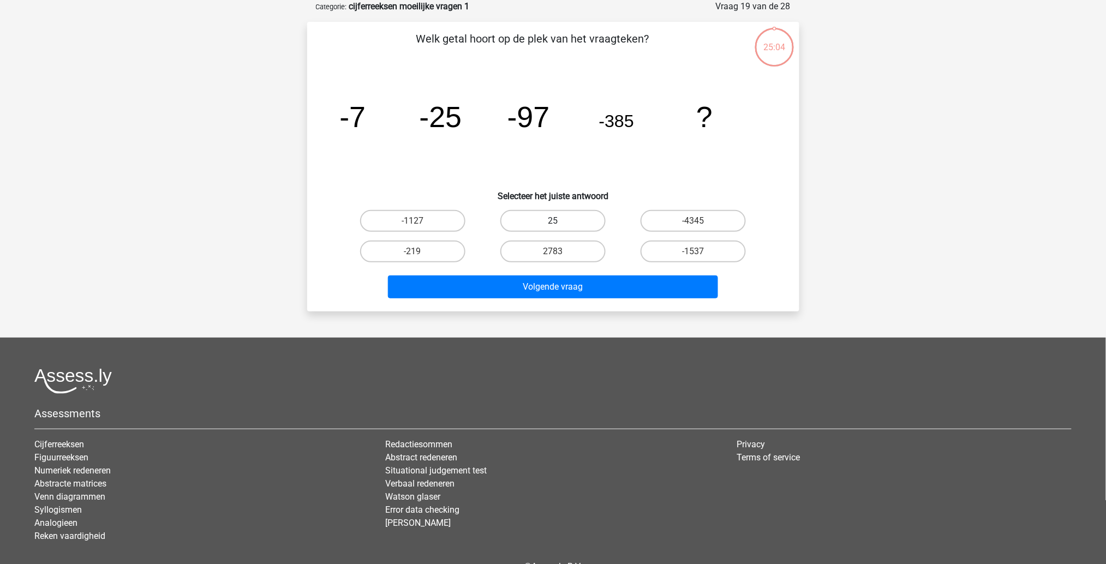
click at [561, 210] on label "25" at bounding box center [552, 221] width 105 height 22
click at [560, 221] on input "25" at bounding box center [556, 224] width 7 height 7
radio input "true"
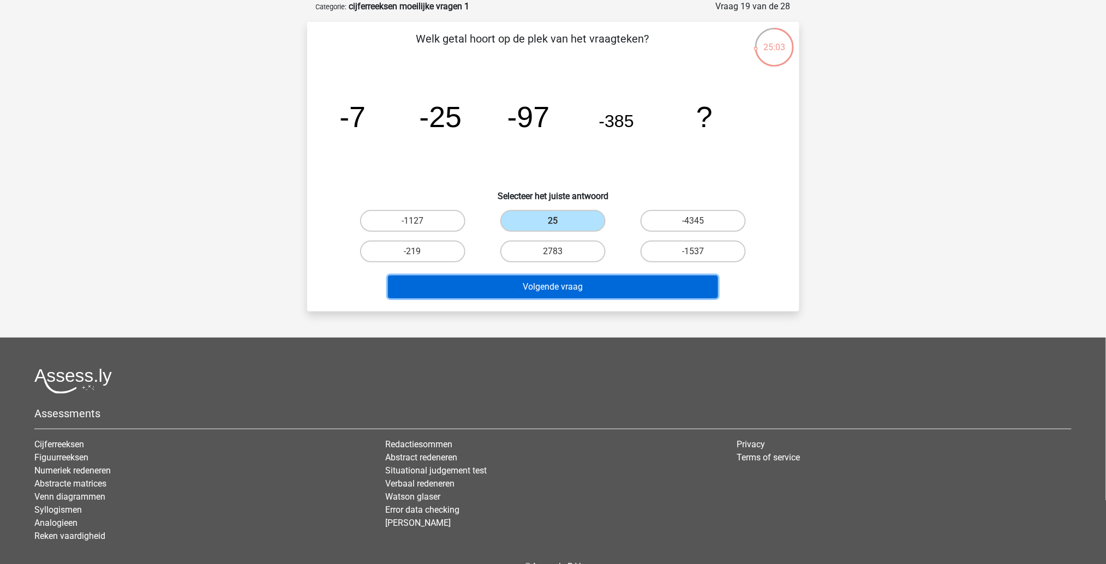
click at [561, 287] on button "Volgende vraag" at bounding box center [553, 287] width 330 height 23
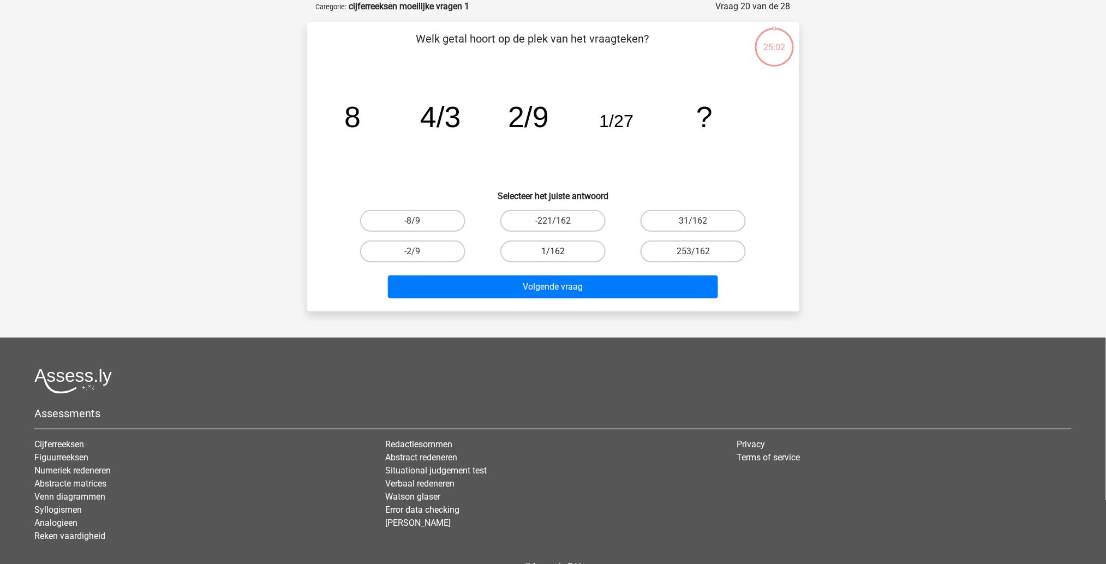
click at [521, 251] on label "1/162" at bounding box center [552, 252] width 105 height 22
click at [553, 252] on input "1/162" at bounding box center [556, 255] width 7 height 7
radio input "true"
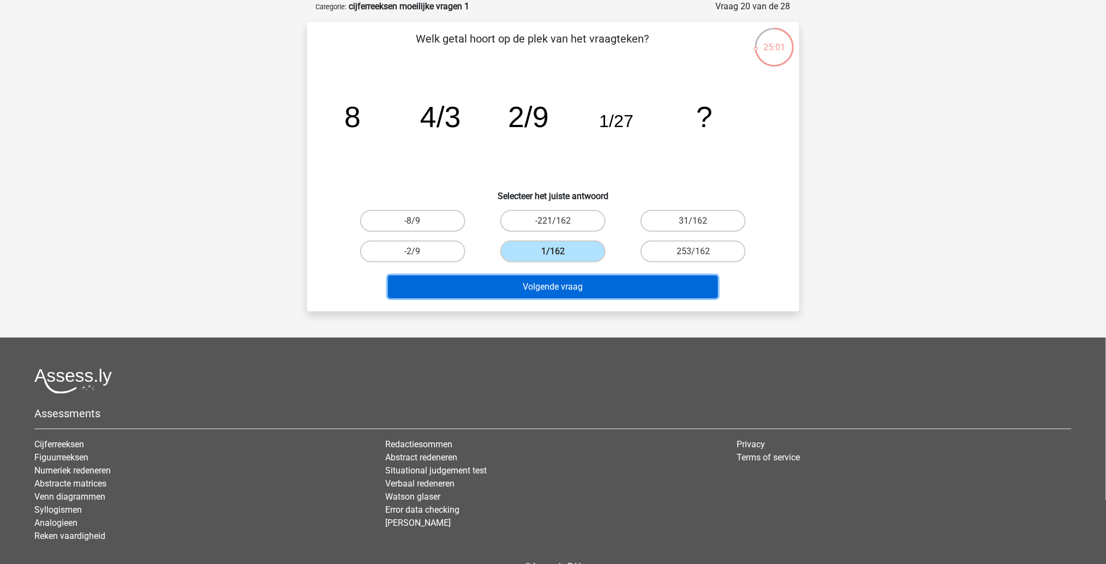
click at [522, 290] on button "Volgende vraag" at bounding box center [553, 287] width 330 height 23
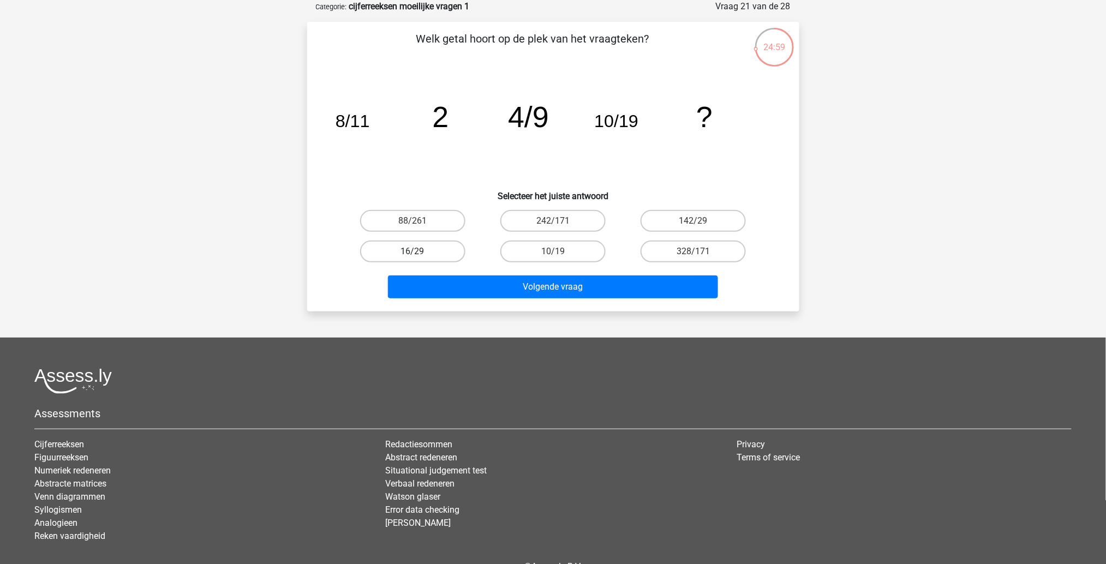
click at [439, 246] on label "16/29" at bounding box center [412, 252] width 105 height 22
click at [420, 252] on input "16/29" at bounding box center [416, 255] width 7 height 7
radio input "true"
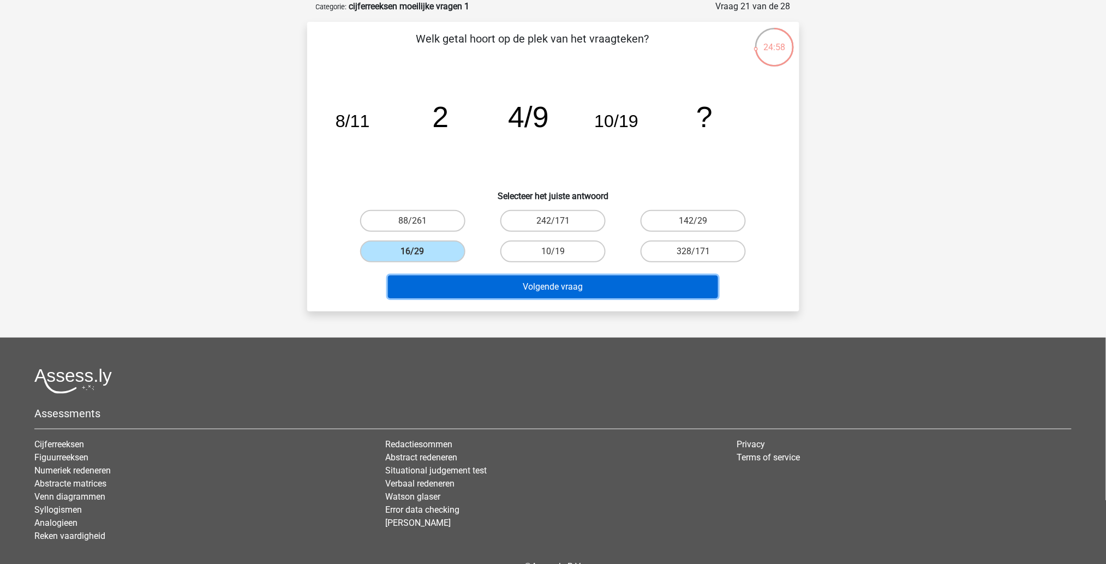
click at [460, 279] on button "Volgende vraag" at bounding box center [553, 287] width 330 height 23
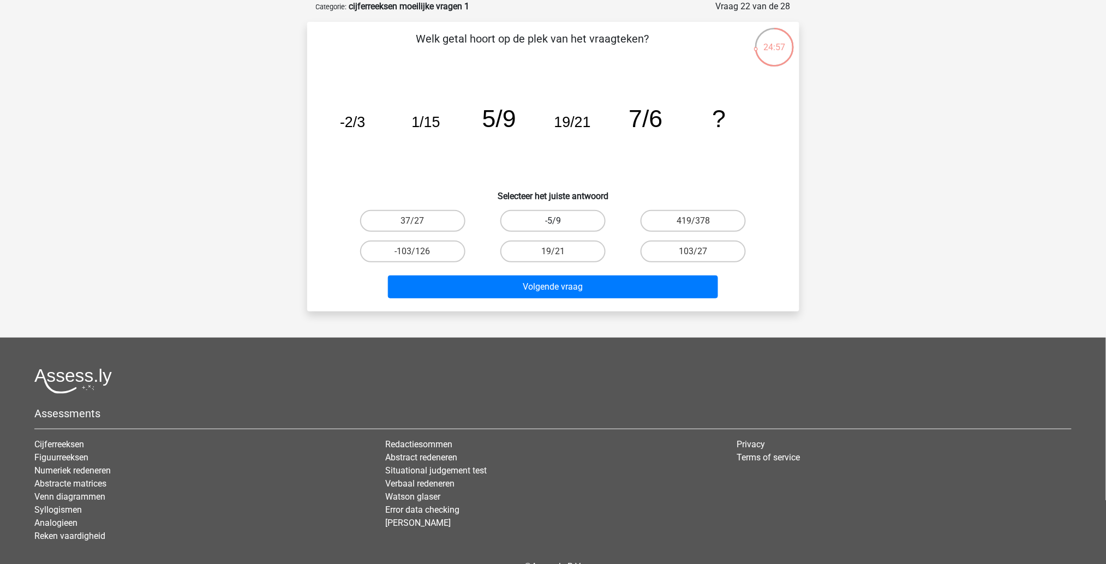
click at [526, 221] on label "-5/9" at bounding box center [552, 221] width 105 height 22
click at [553, 221] on input "-5/9" at bounding box center [556, 224] width 7 height 7
radio input "true"
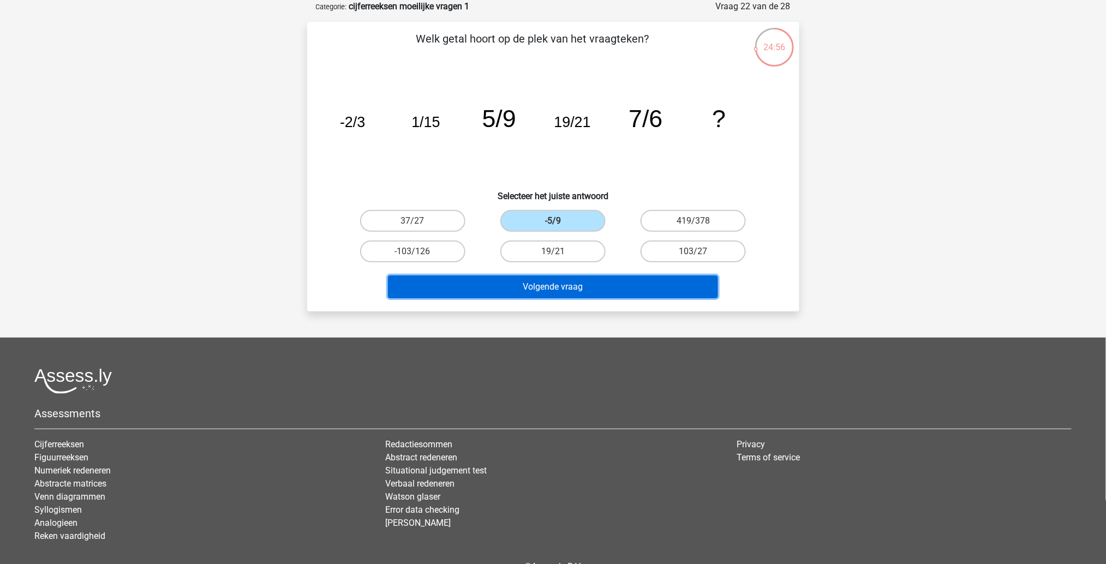
click at [521, 281] on button "Volgende vraag" at bounding box center [553, 287] width 330 height 23
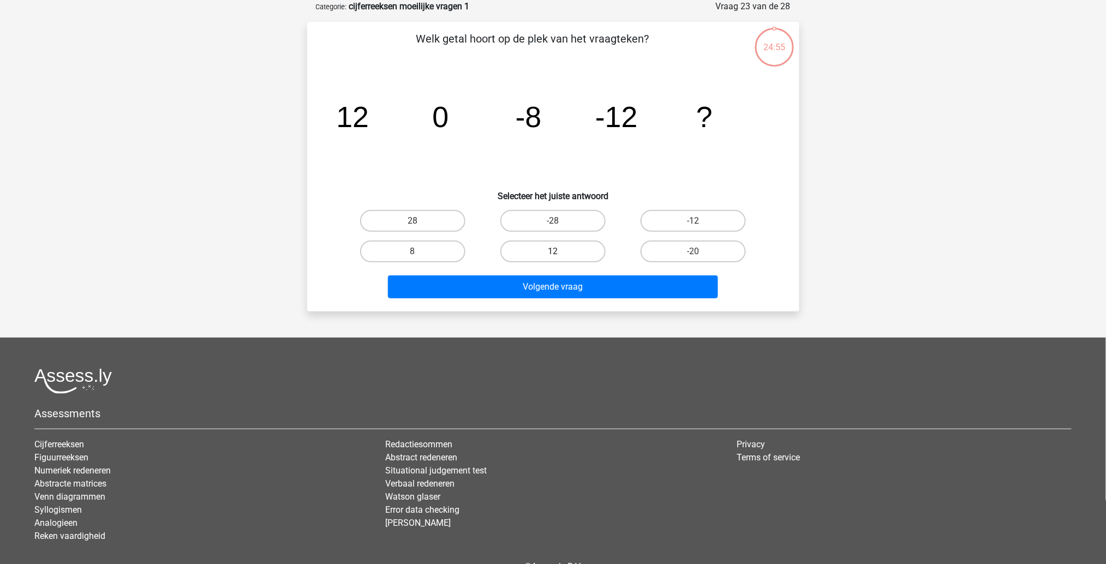
click at [534, 258] on label "12" at bounding box center [552, 252] width 105 height 22
click at [553, 258] on input "12" at bounding box center [556, 255] width 7 height 7
radio input "true"
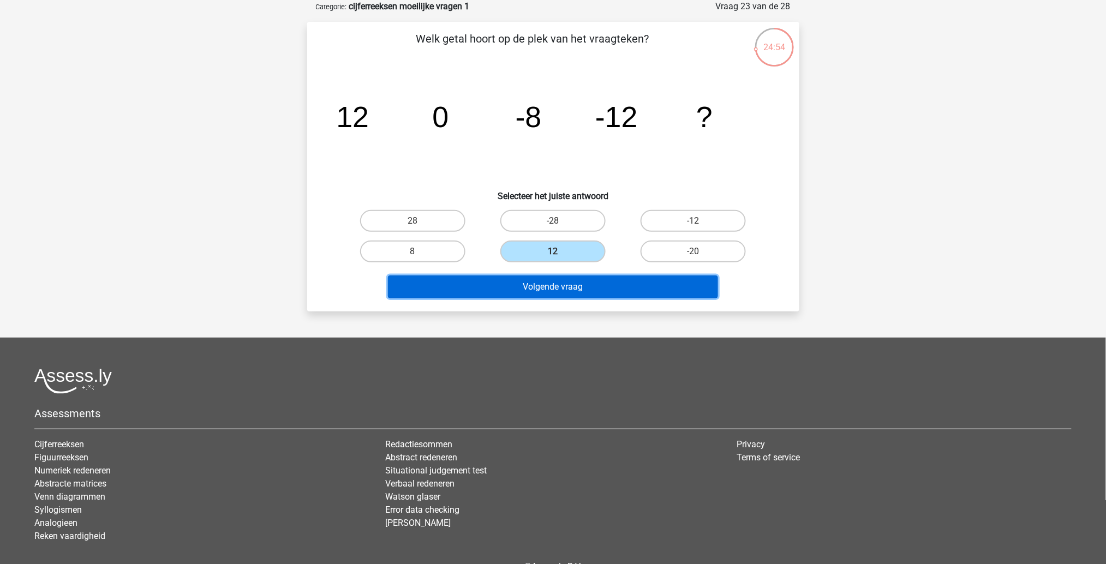
click at [534, 287] on button "Volgende vraag" at bounding box center [553, 287] width 330 height 23
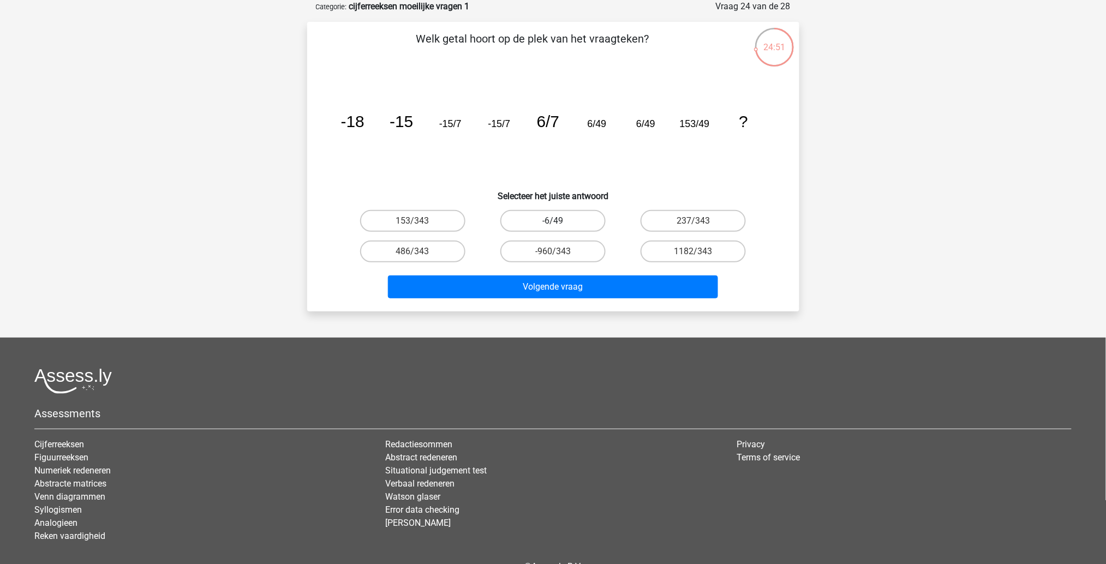
click at [581, 225] on label "-6/49" at bounding box center [552, 221] width 105 height 22
click at [560, 225] on input "-6/49" at bounding box center [556, 224] width 7 height 7
radio input "true"
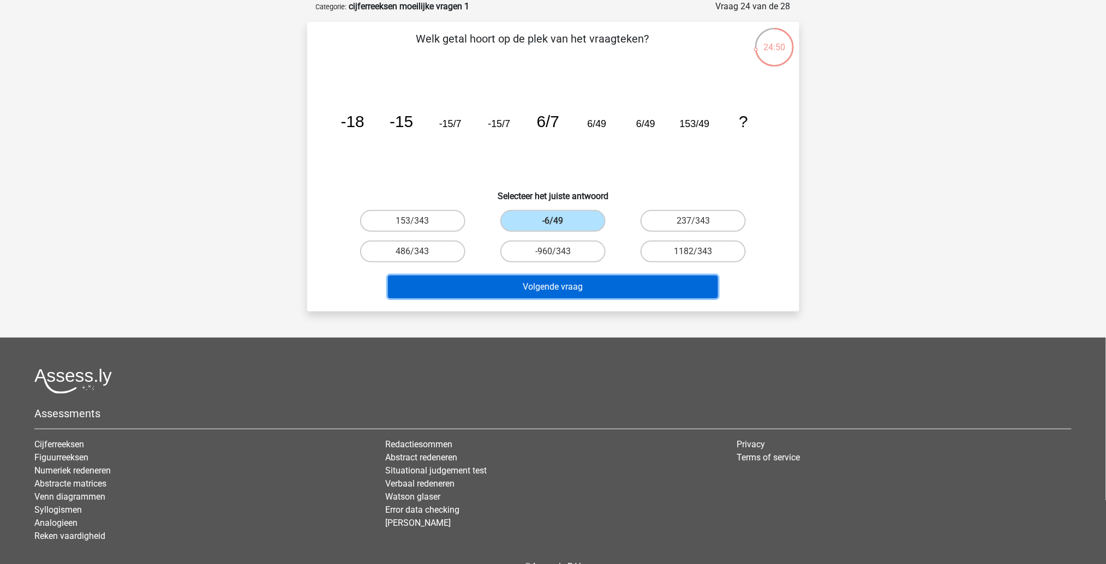
click at [578, 279] on button "Volgende vraag" at bounding box center [553, 287] width 330 height 23
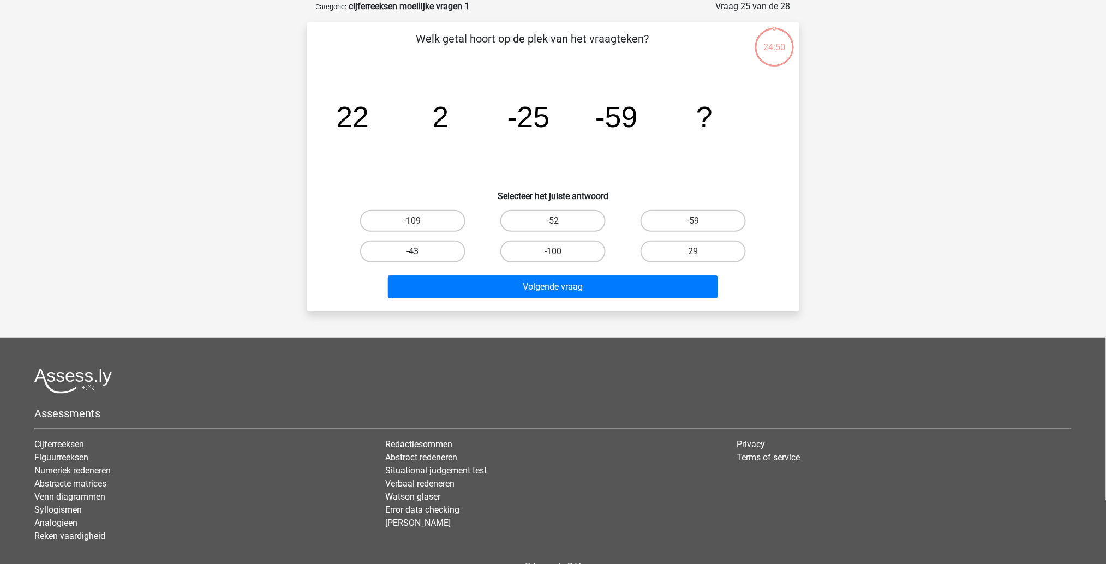
click at [457, 249] on label "-43" at bounding box center [412, 252] width 105 height 22
click at [420, 252] on input "-43" at bounding box center [416, 255] width 7 height 7
radio input "true"
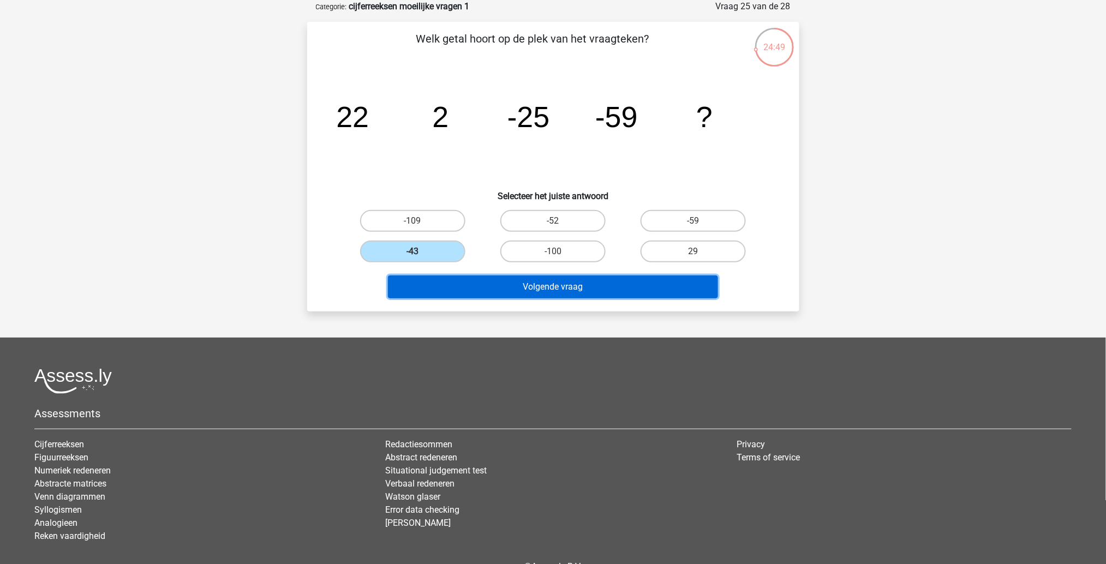
click at [473, 291] on button "Volgende vraag" at bounding box center [553, 287] width 330 height 23
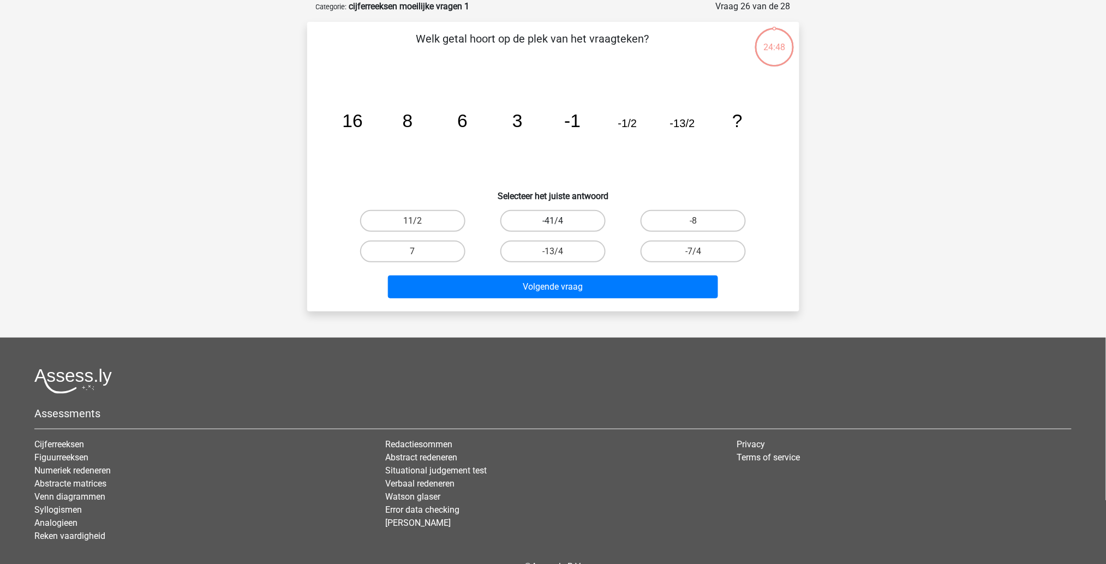
click at [575, 216] on label "-41/4" at bounding box center [552, 221] width 105 height 22
click at [560, 221] on input "-41/4" at bounding box center [556, 224] width 7 height 7
radio input "true"
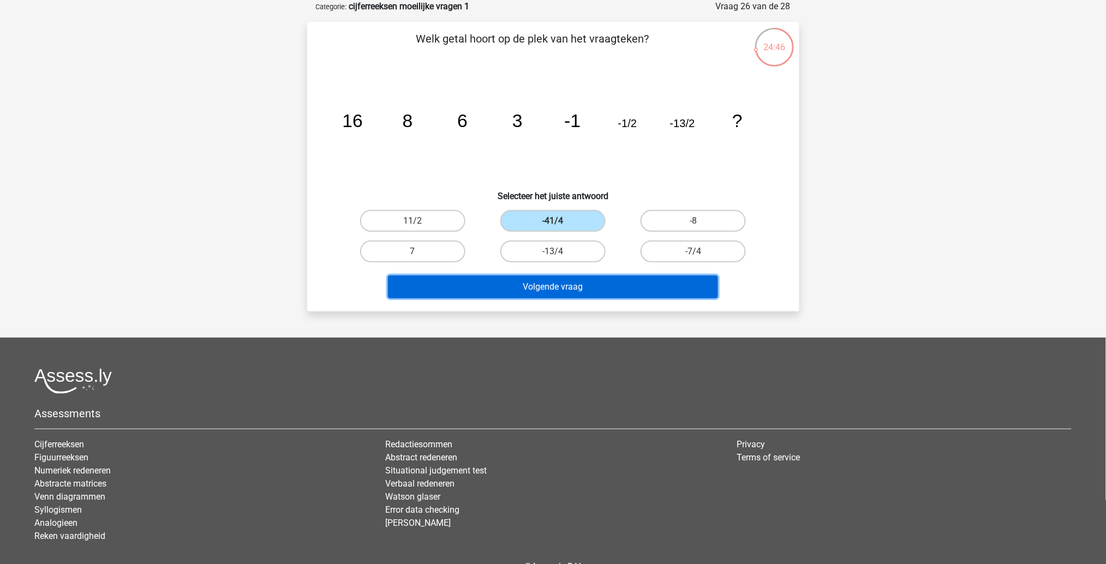
click at [571, 291] on button "Volgende vraag" at bounding box center [553, 287] width 330 height 23
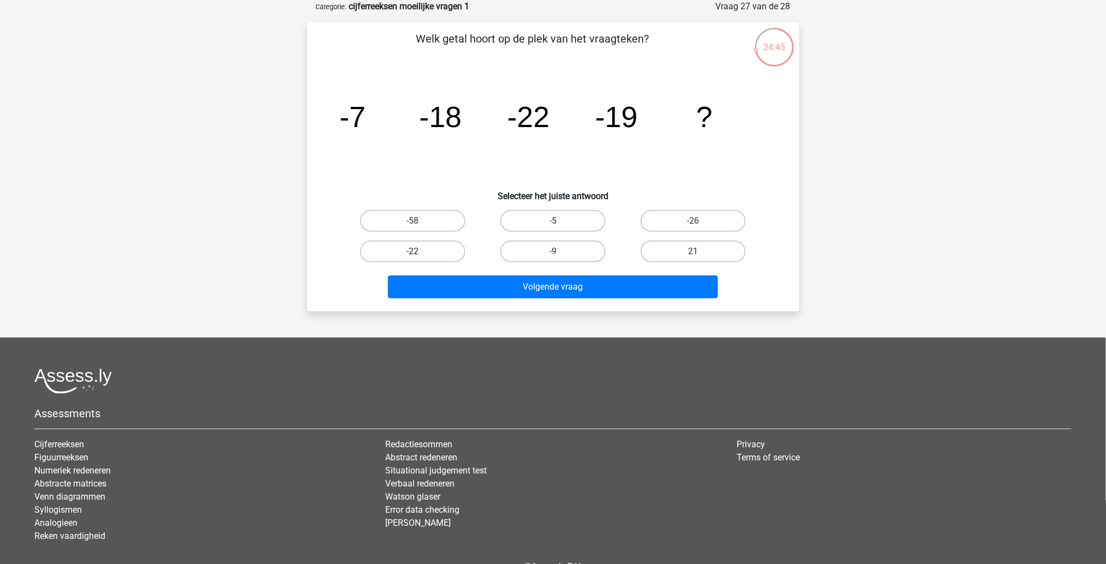
drag, startPoint x: 456, startPoint y: 262, endPoint x: 455, endPoint y: 249, distance: 13.7
click at [455, 249] on div "-22" at bounding box center [413, 251] width 140 height 31
click at [455, 249] on label "-22" at bounding box center [412, 252] width 105 height 22
click at [420, 252] on input "-22" at bounding box center [416, 255] width 7 height 7
radio input "true"
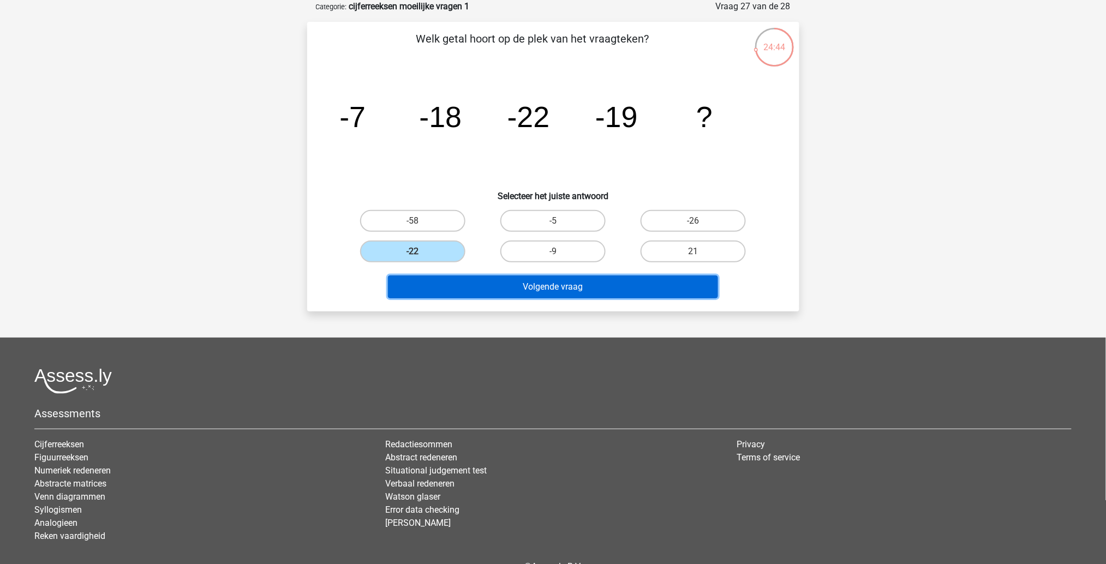
click at [464, 276] on button "Volgende vraag" at bounding box center [553, 287] width 330 height 23
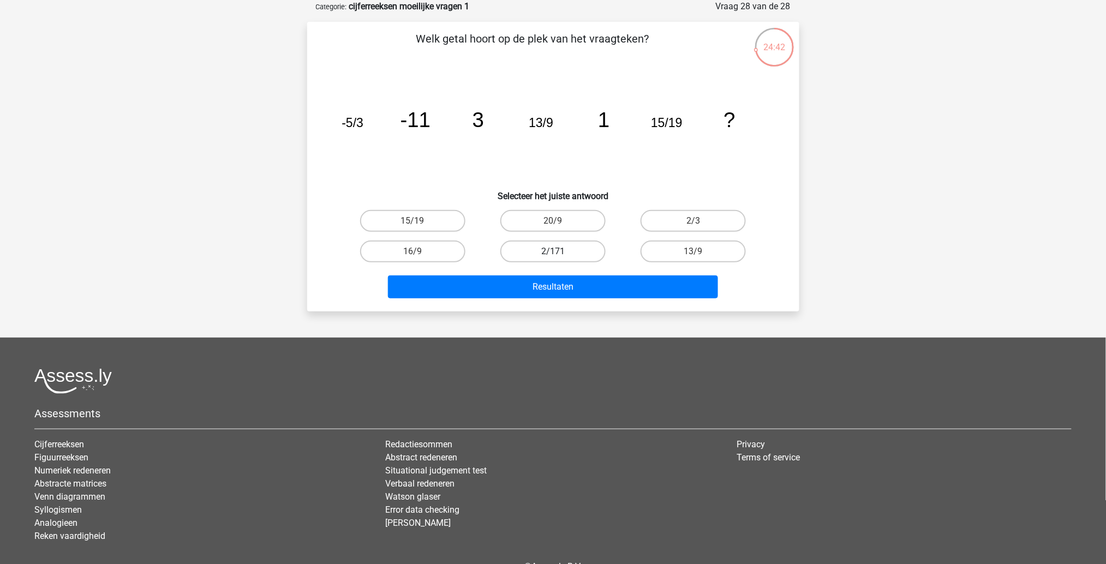
click at [545, 255] on label "2/171" at bounding box center [552, 252] width 105 height 22
click at [553, 255] on input "2/171" at bounding box center [556, 255] width 7 height 7
radio input "true"
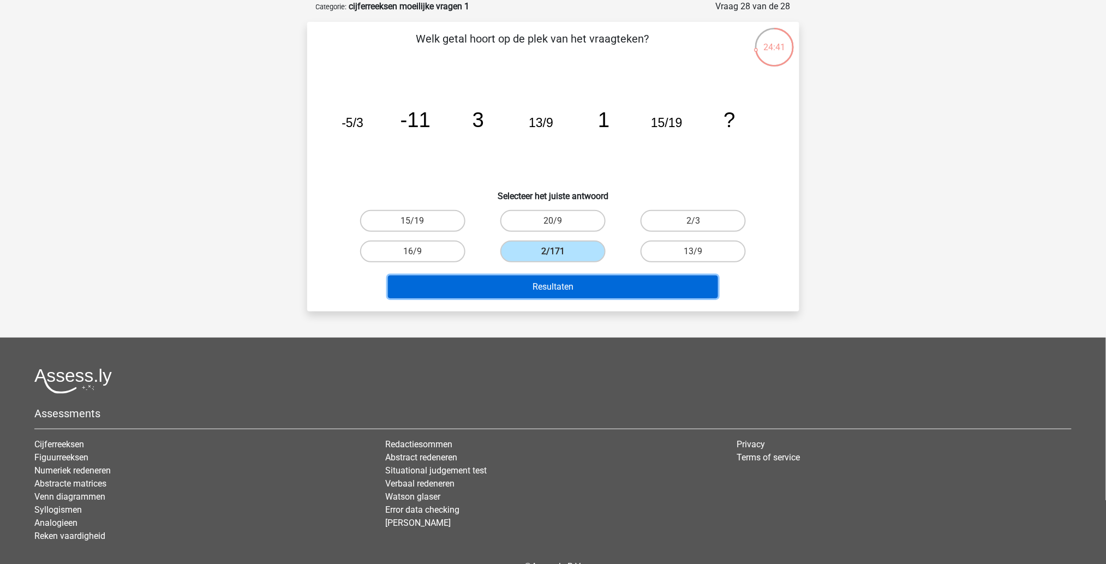
click at [545, 278] on button "Resultaten" at bounding box center [553, 287] width 330 height 23
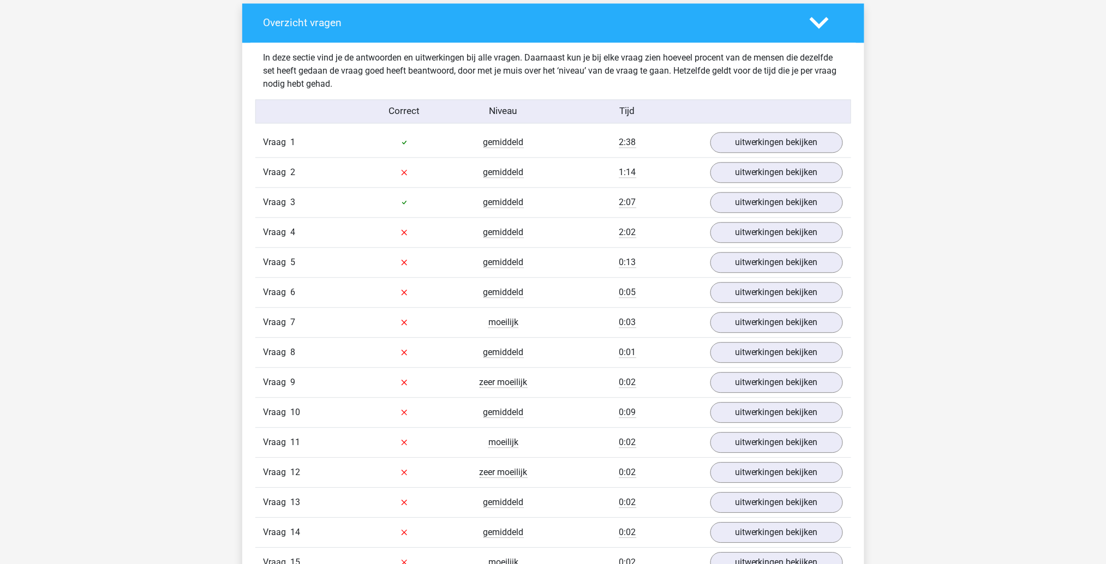
scroll to position [860, 0]
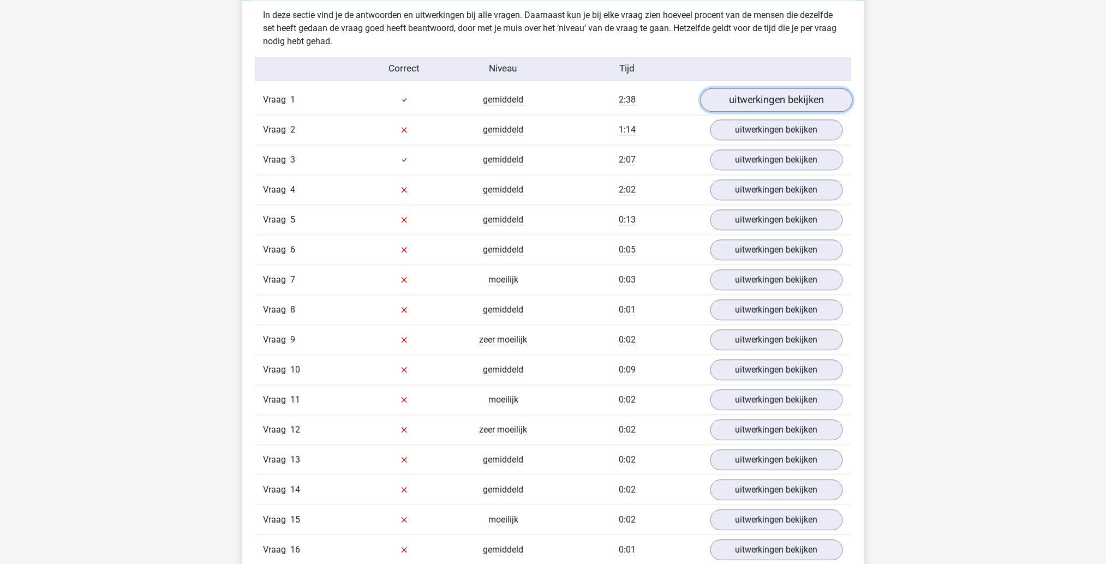
click at [742, 100] on link "uitwerkingen bekijken" at bounding box center [776, 100] width 152 height 24
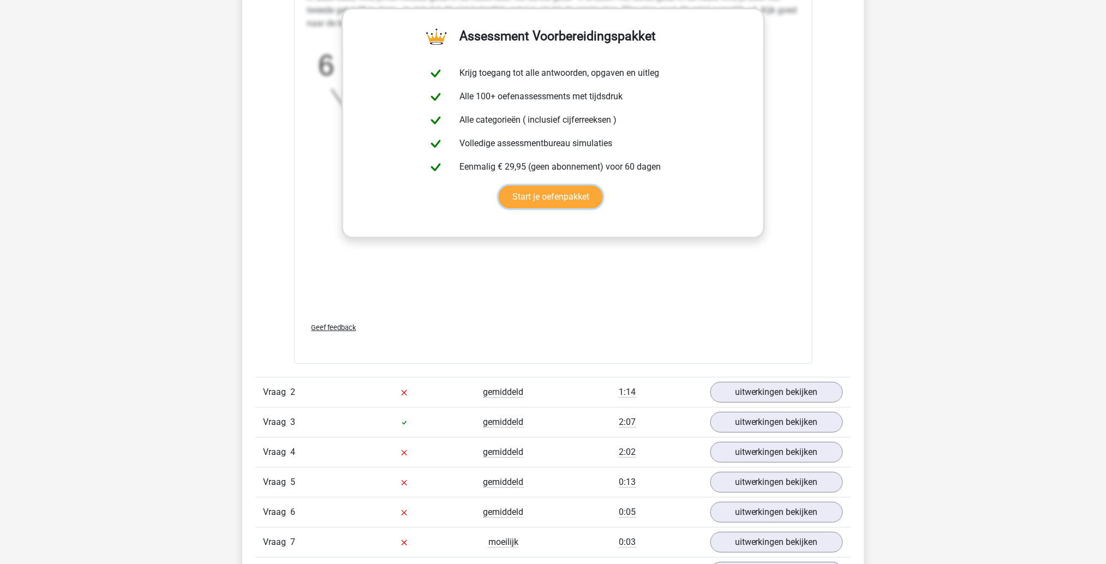
scroll to position [1271, 0]
click at [756, 393] on link "uitwerkingen bekijken" at bounding box center [776, 392] width 152 height 24
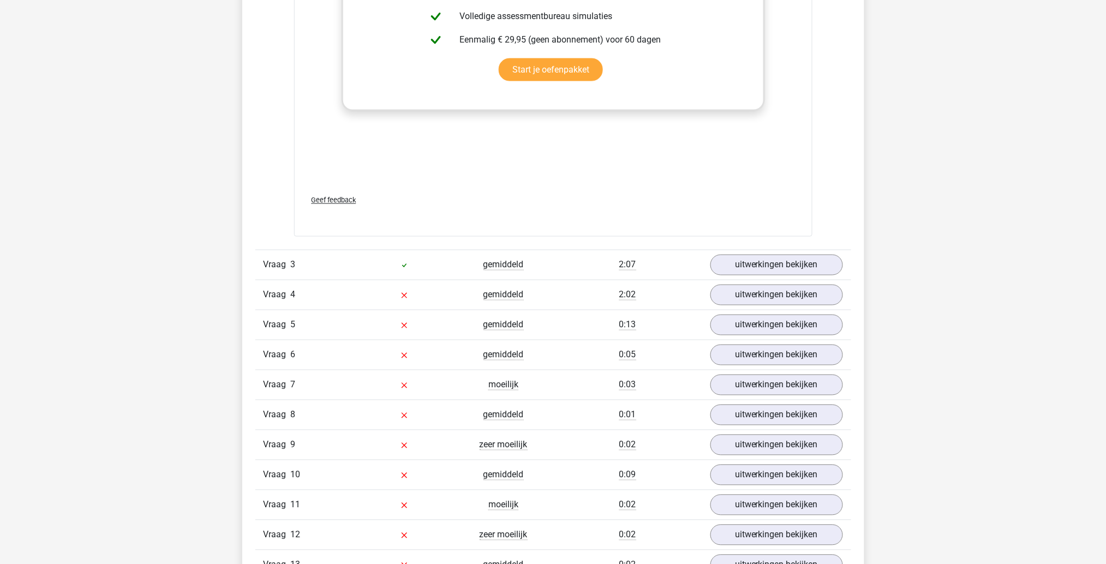
scroll to position [2101, 0]
click at [760, 258] on link "uitwerkingen bekijken" at bounding box center [776, 265] width 152 height 24
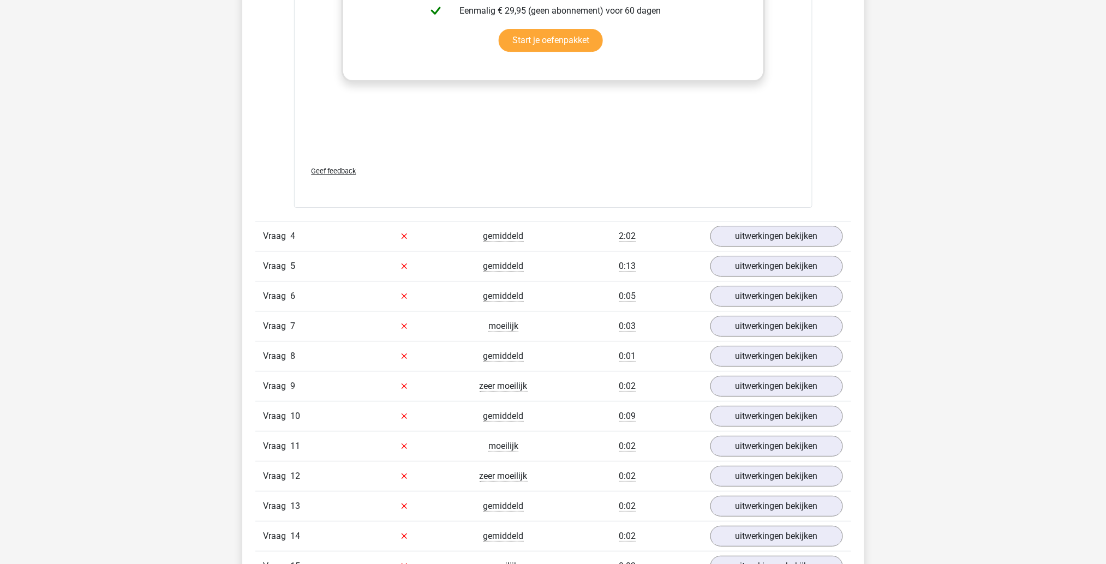
scroll to position [2834, 0]
click at [773, 235] on link "uitwerkingen bekijken" at bounding box center [776, 235] width 152 height 24
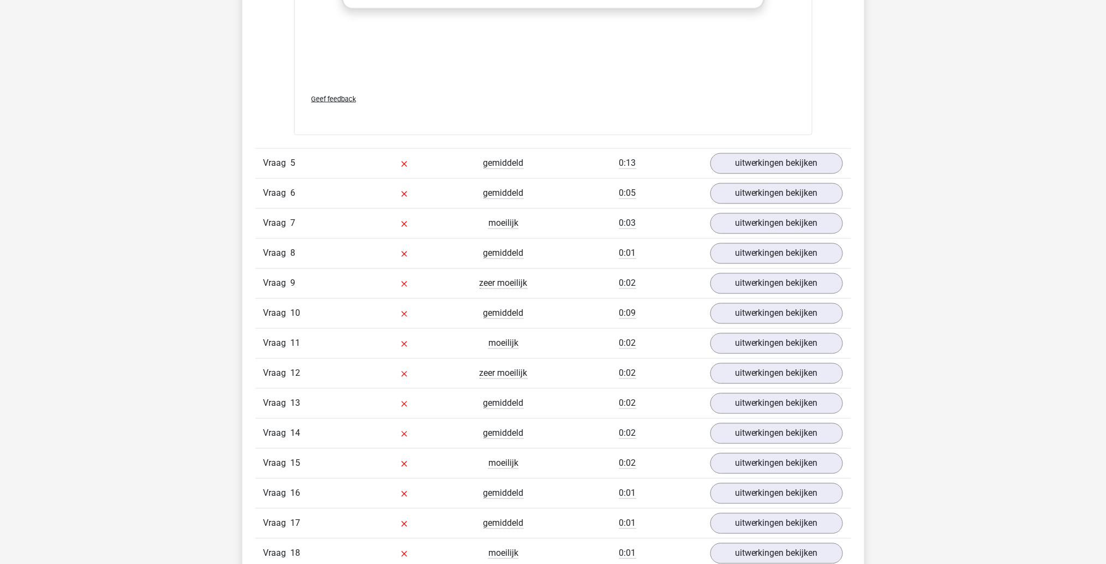
scroll to position [3610, 0]
click at [789, 160] on link "uitwerkingen bekijken" at bounding box center [776, 163] width 152 height 24
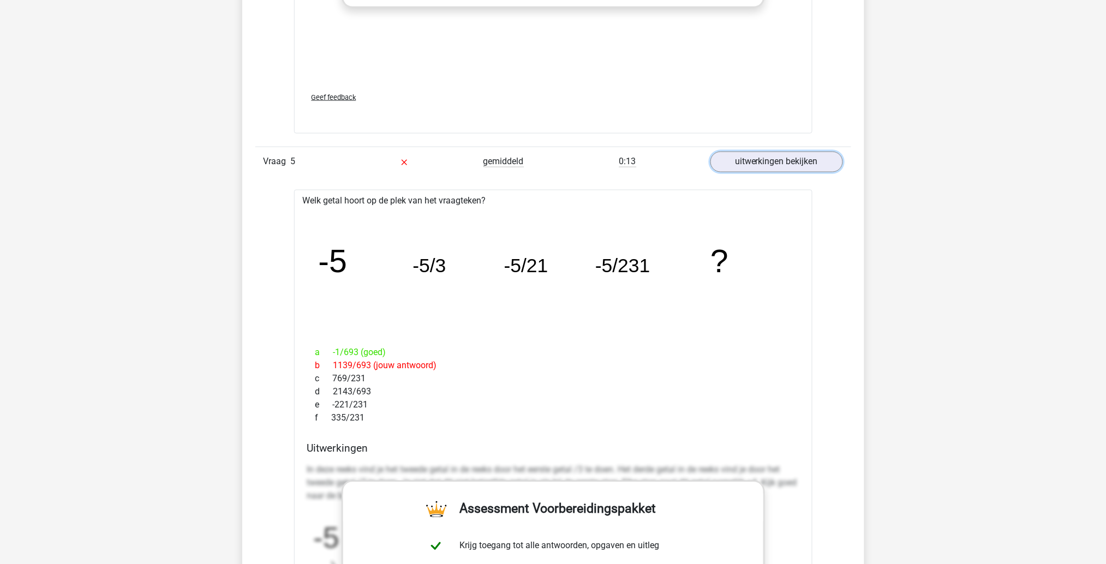
scroll to position [3721, 0]
